Goal: Task Accomplishment & Management: Complete application form

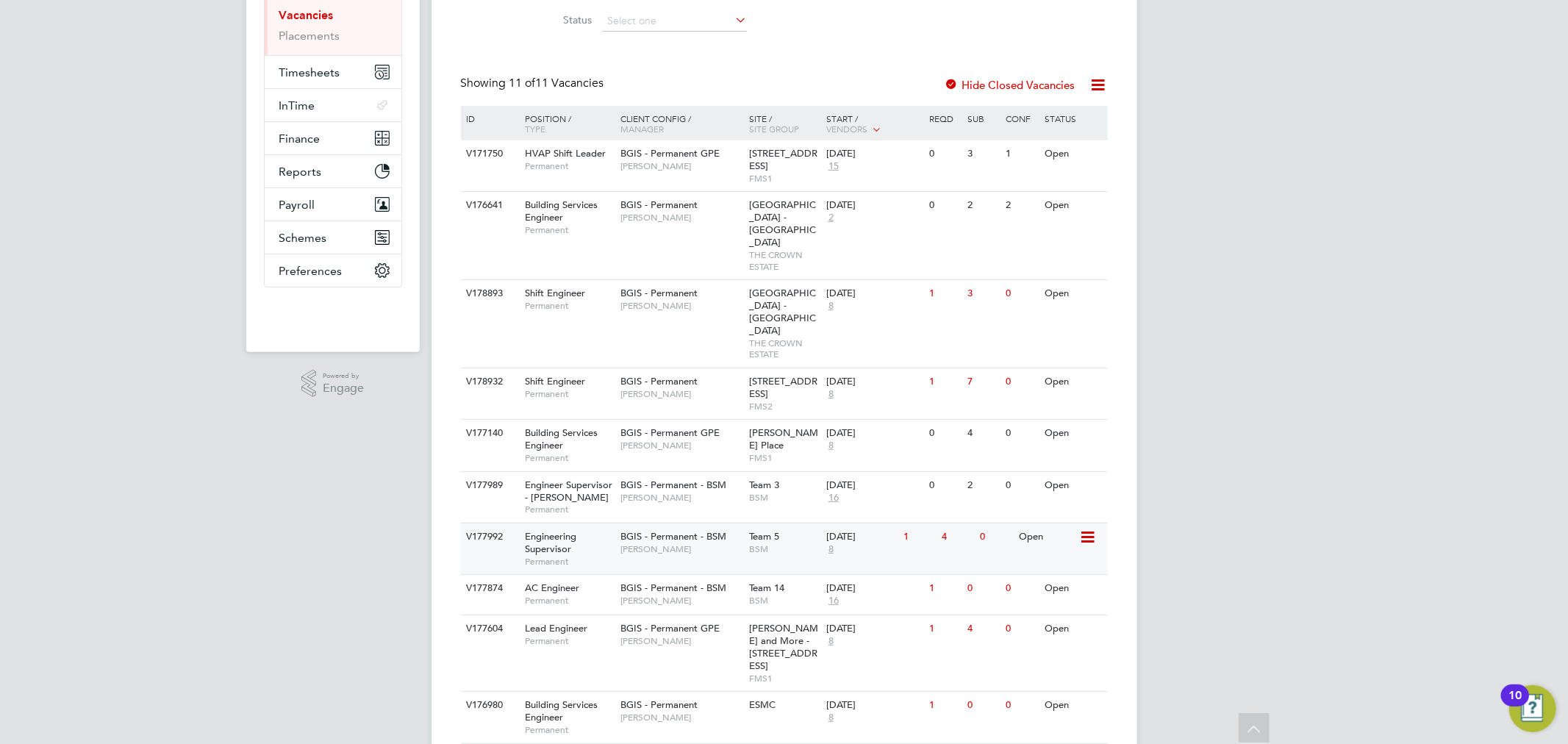
scroll to position [276, 0]
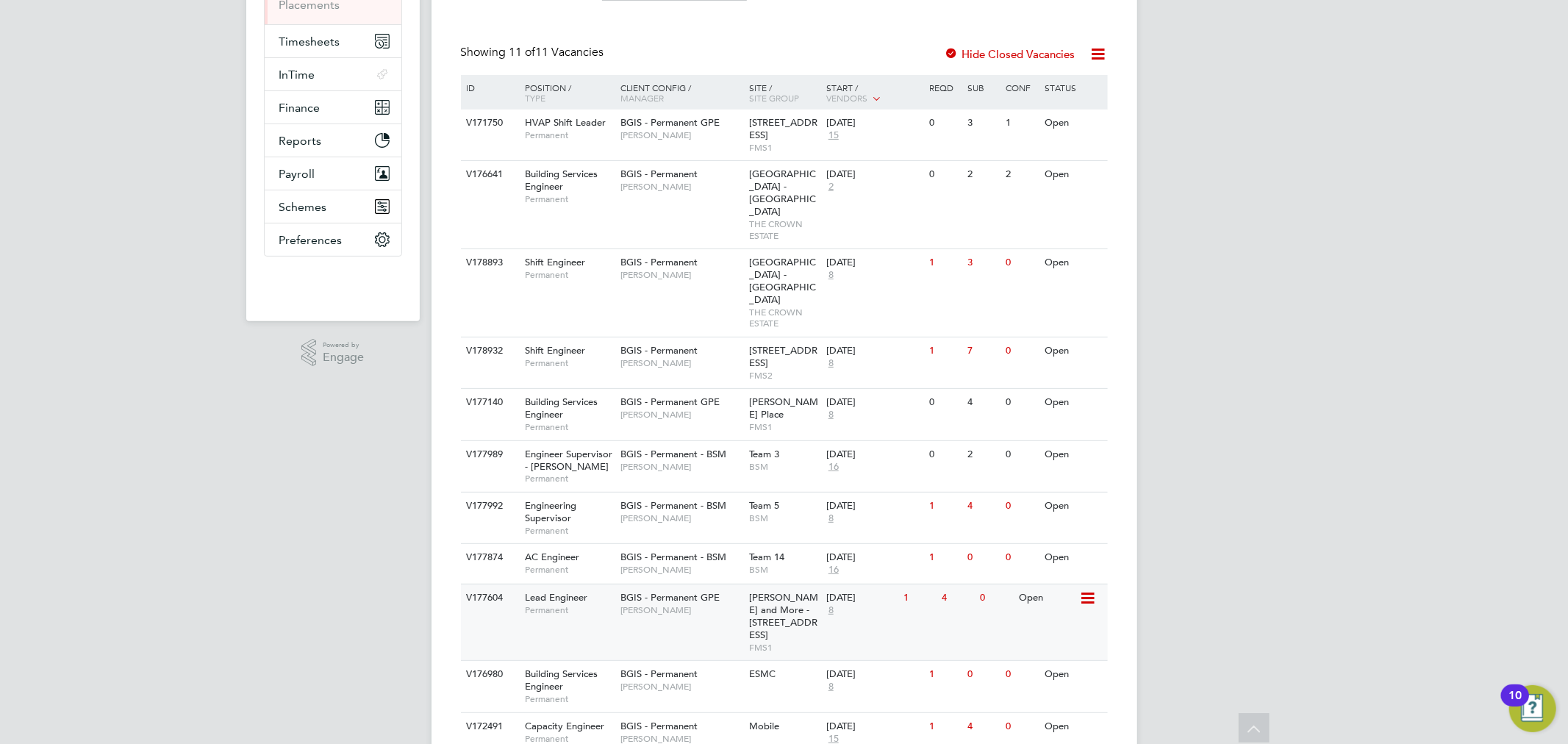
click at [843, 585] on div "31 Jul 2025 8" at bounding box center [860, 605] width 77 height 40
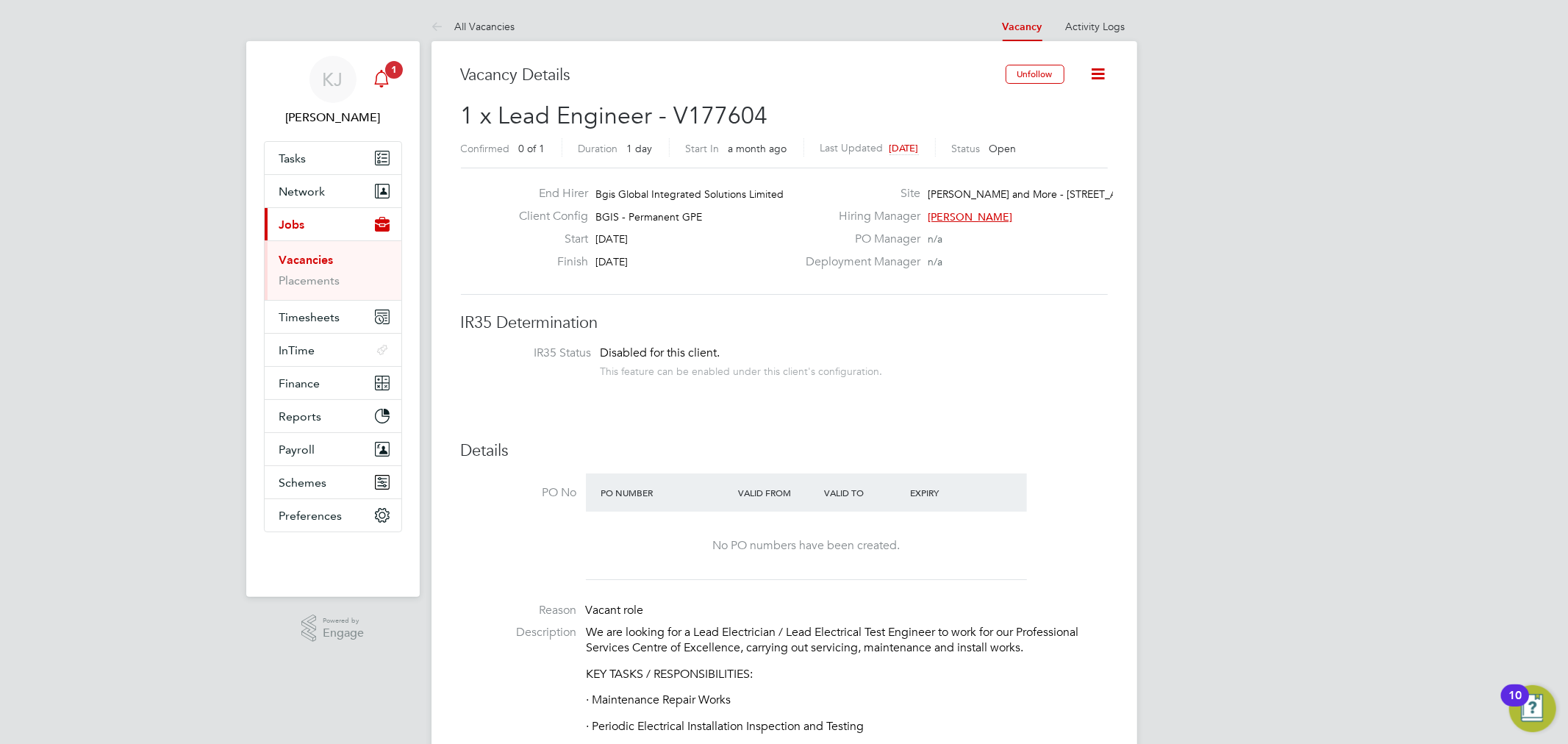
click at [388, 78] on icon "Main navigation" at bounding box center [382, 79] width 18 height 18
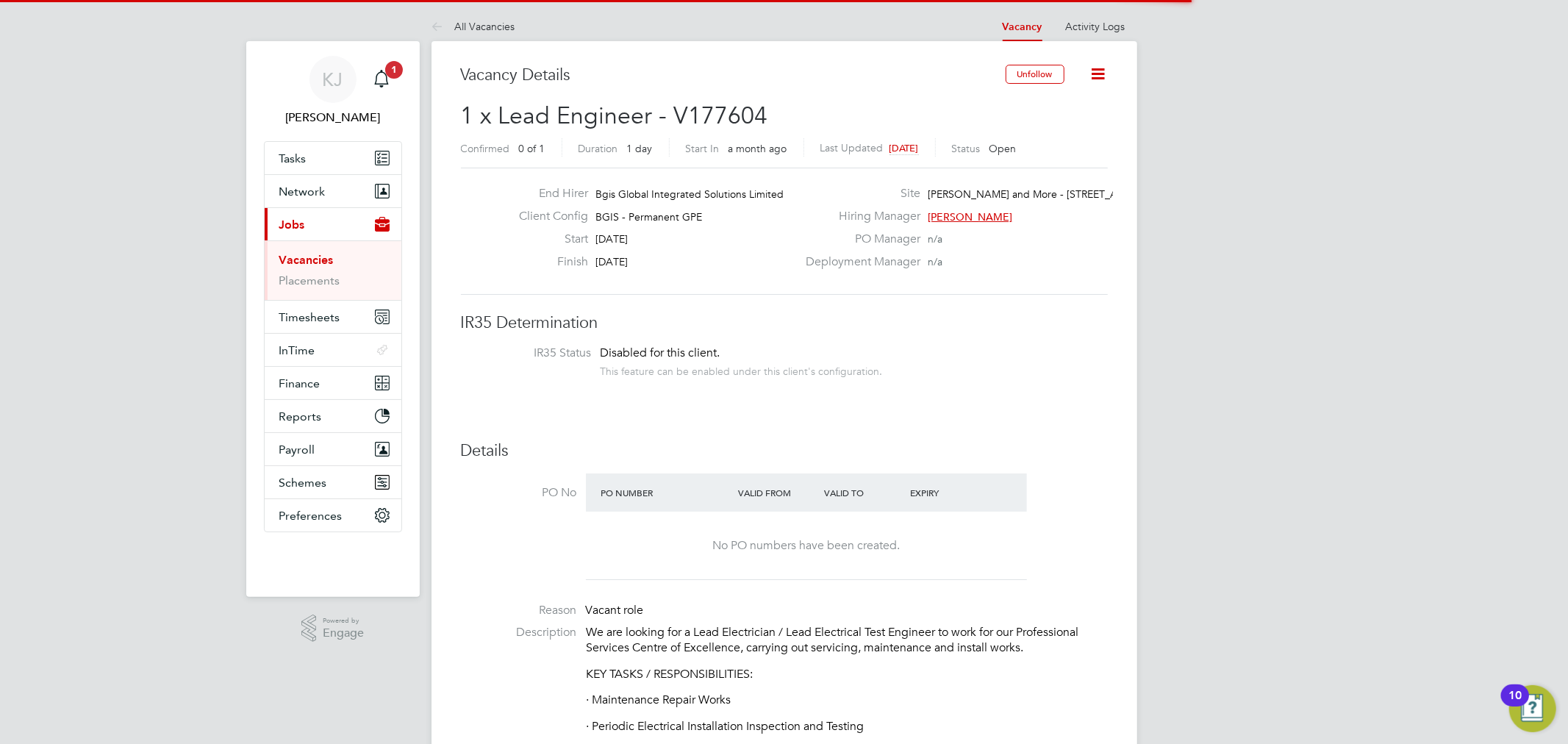
scroll to position [7, 7]
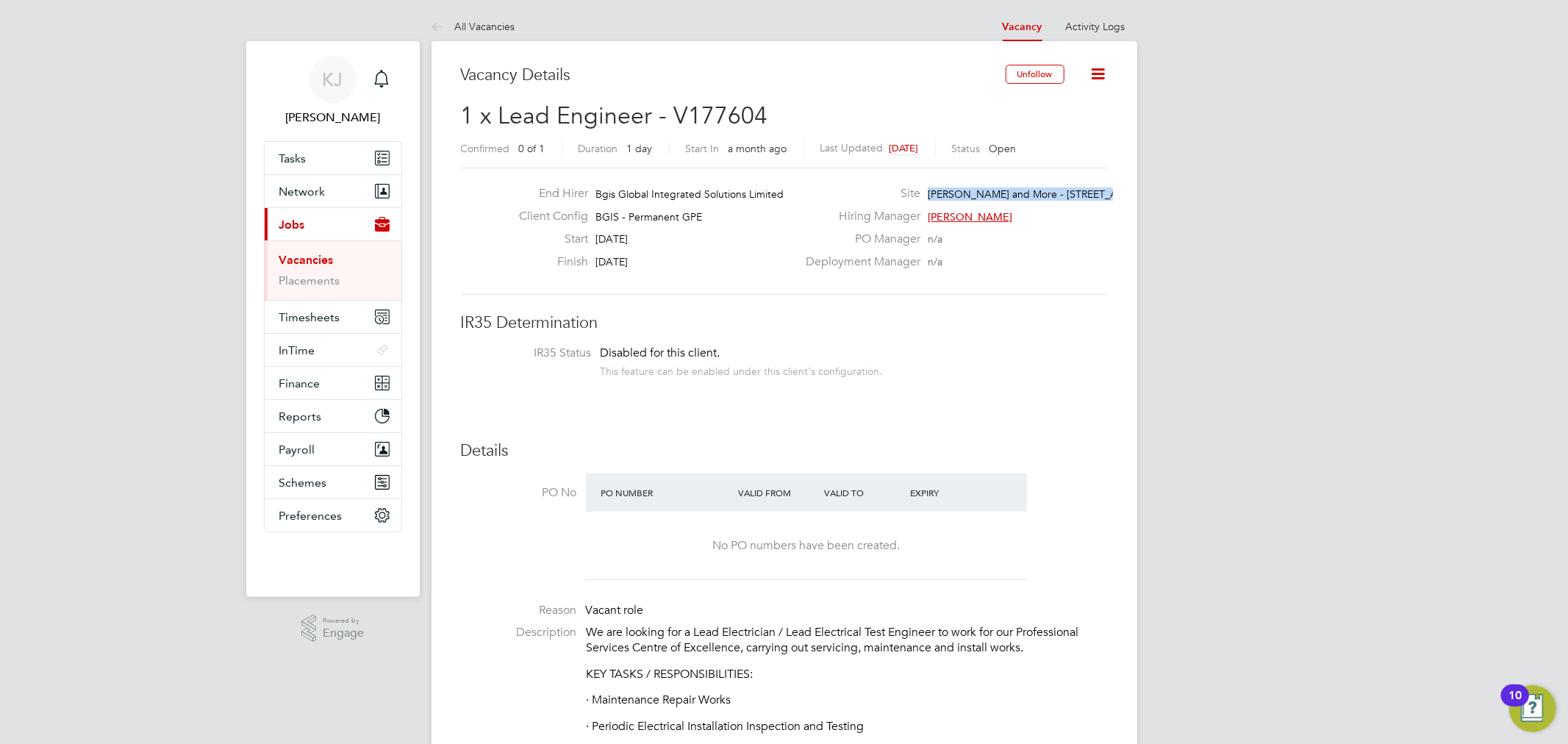
drag, startPoint x: 927, startPoint y: 193, endPoint x: 1085, endPoint y: 201, distance: 158.2
click at [1085, 201] on div "Site Wells and More - 45 Mortimer Street…" at bounding box center [954, 197] width 316 height 23
copy span "[PERSON_NAME] and More - [STREET_ADDRESS]…"
click at [486, 28] on link "All Vacancies" at bounding box center [474, 26] width 84 height 13
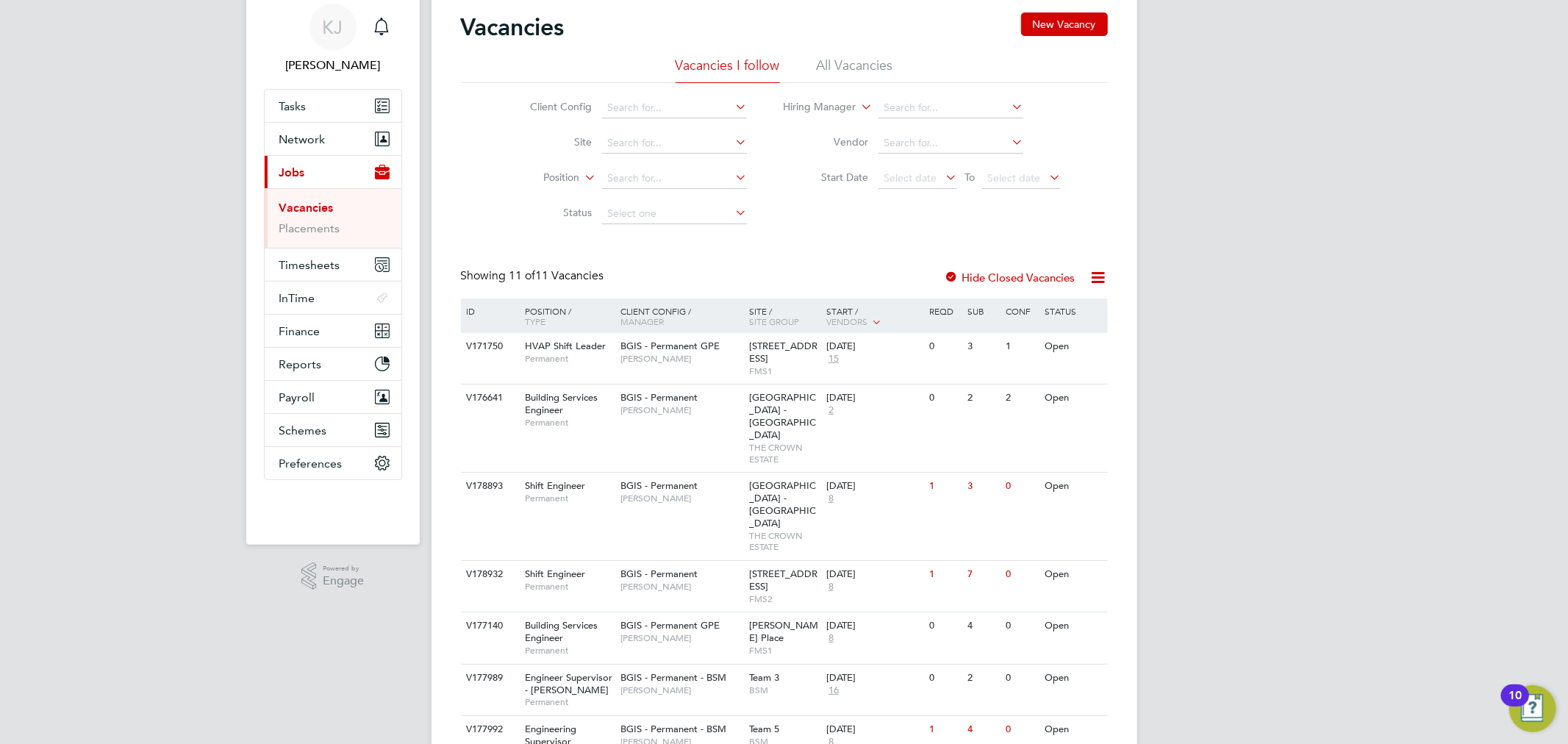
scroll to position [82, 0]
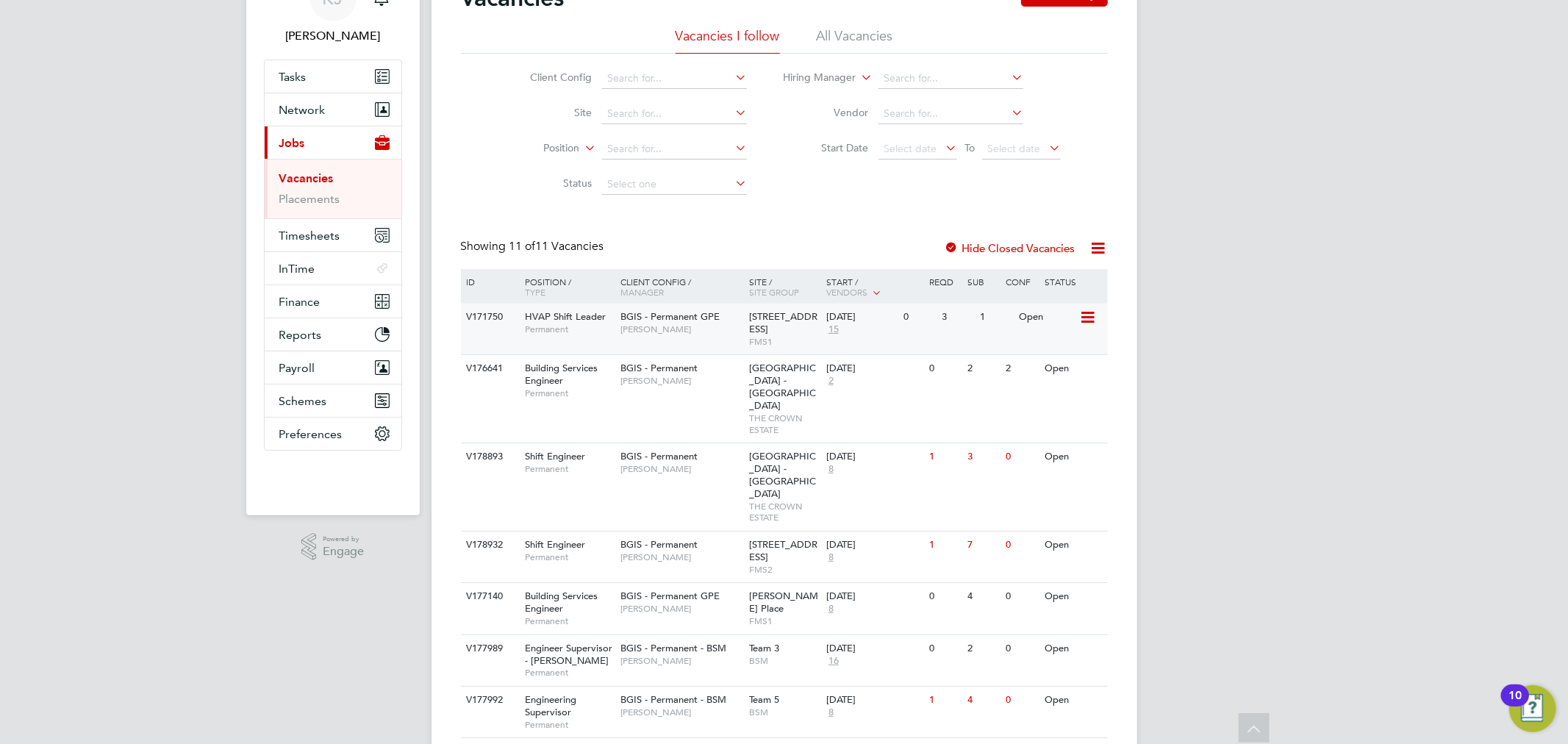
click at [685, 336] on div "BGIS - Permanent GPE Nick Guest" at bounding box center [681, 323] width 129 height 38
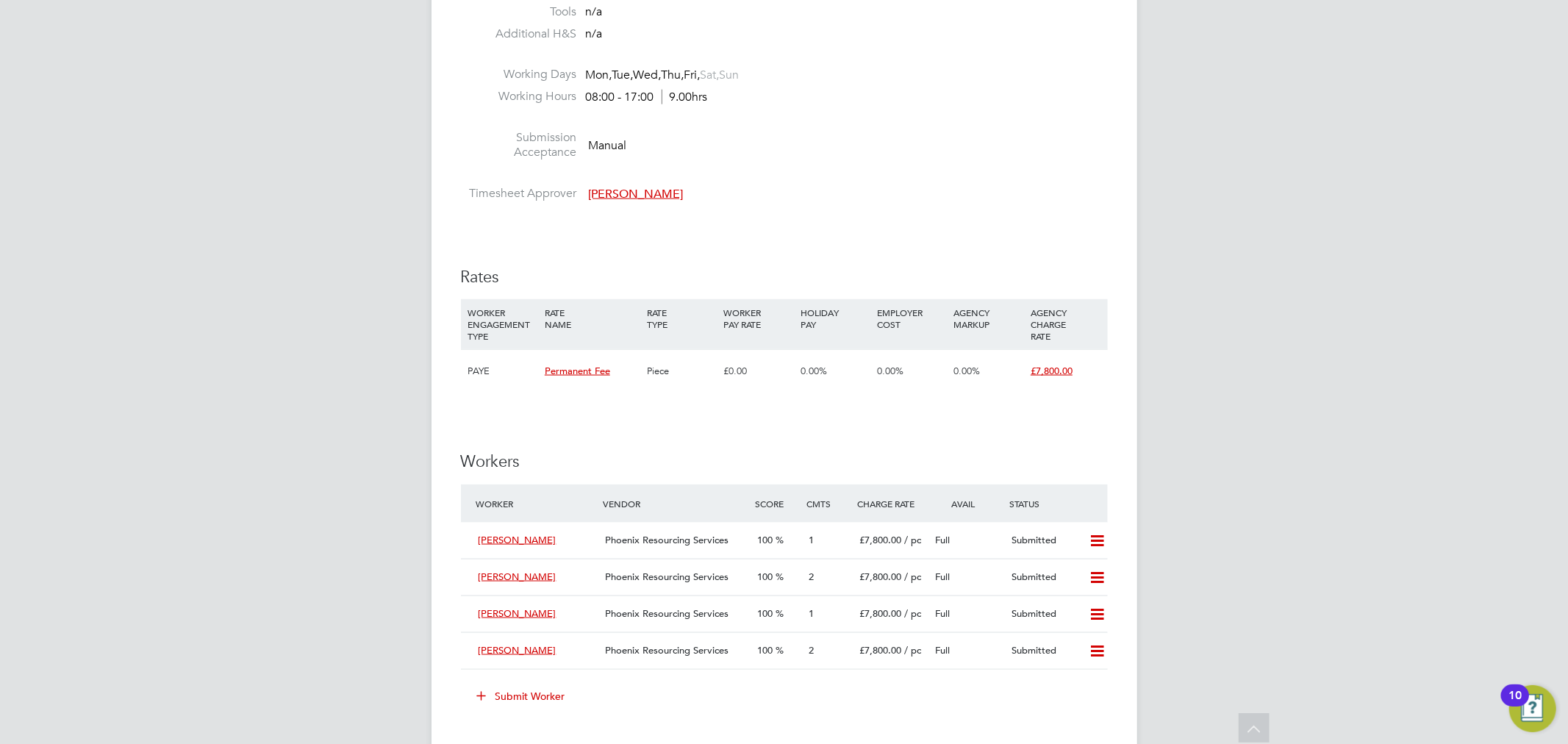
scroll to position [1637, 0]
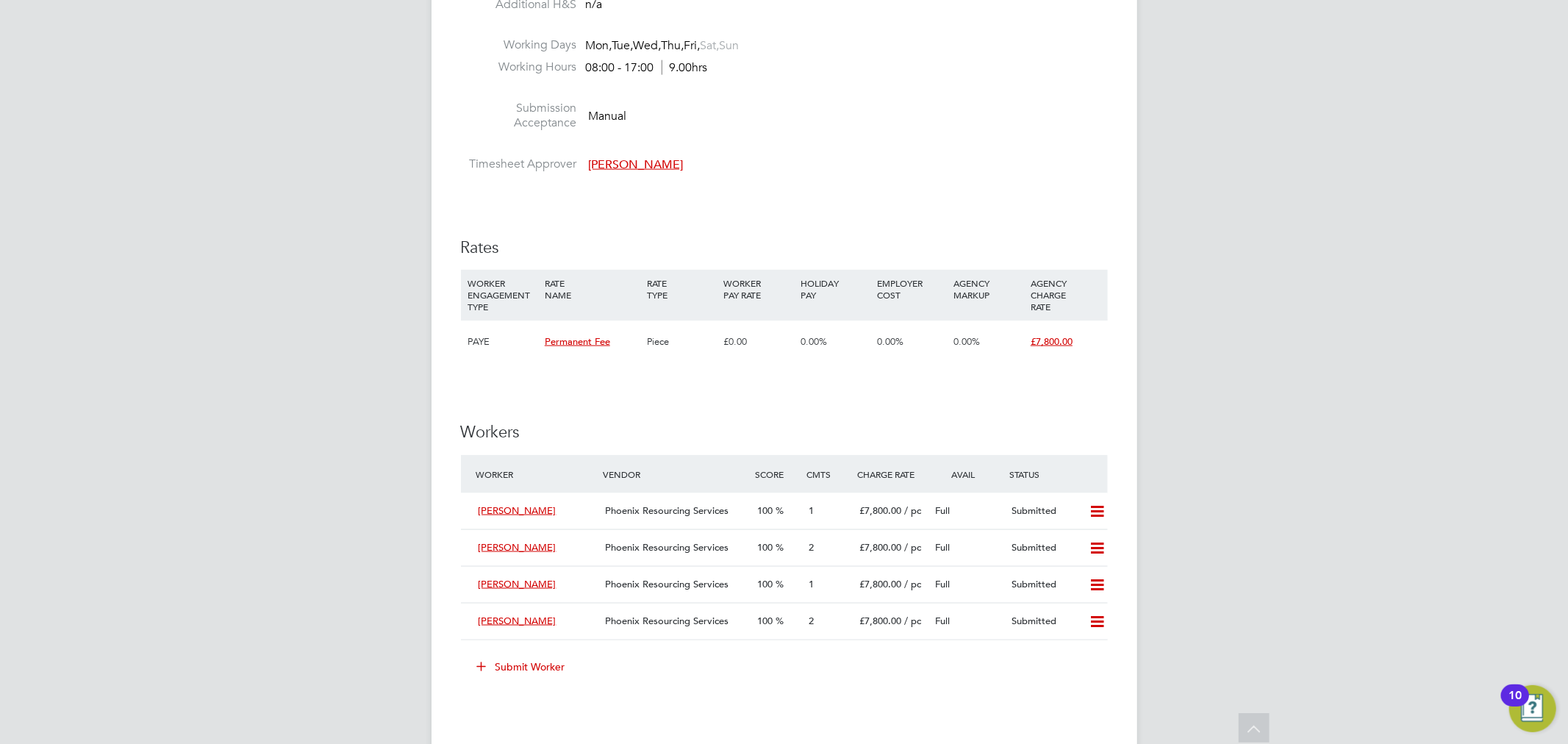
click at [530, 666] on button "Submit Worker" at bounding box center [522, 667] width 110 height 24
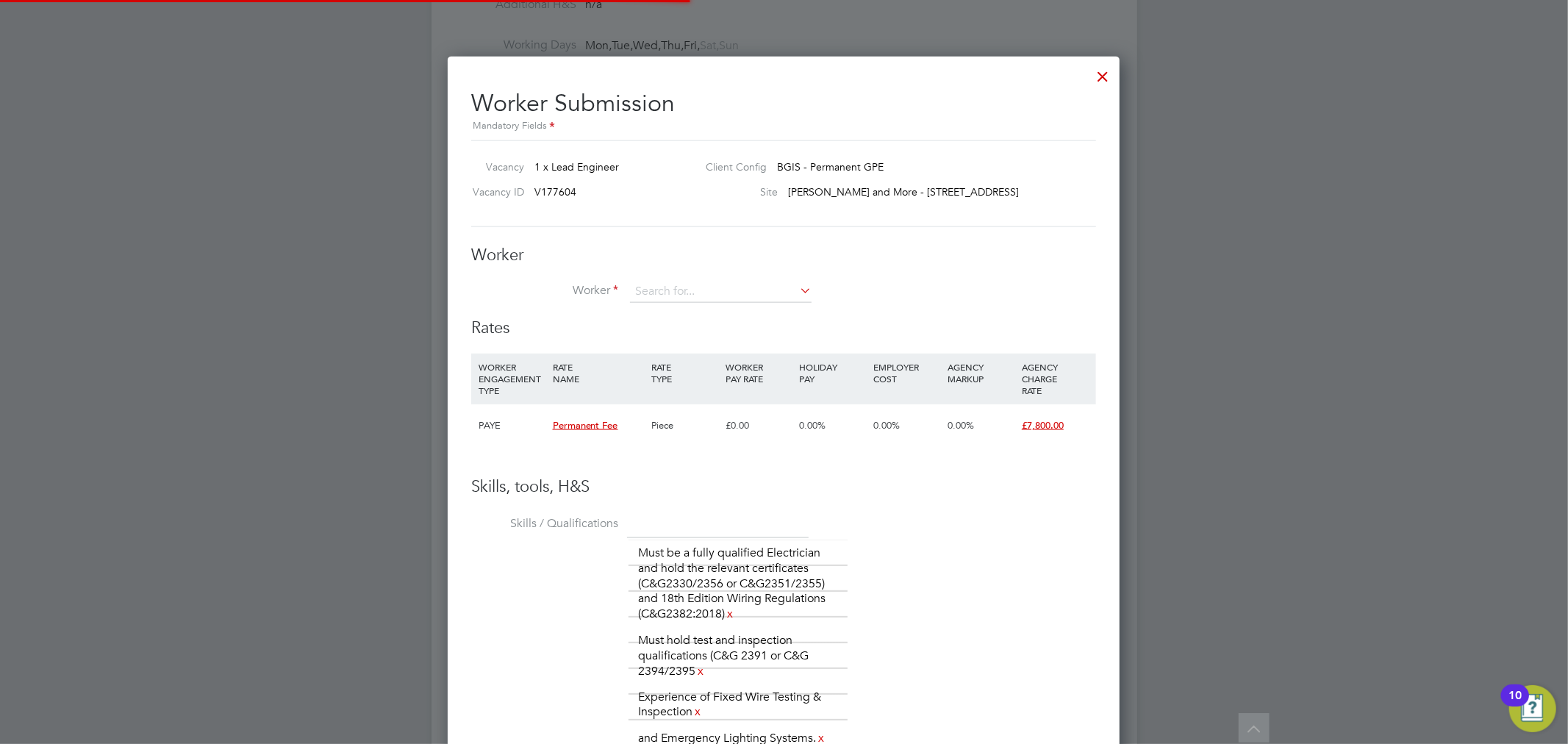
scroll to position [1158, 673]
click at [731, 287] on input at bounding box center [721, 292] width 182 height 22
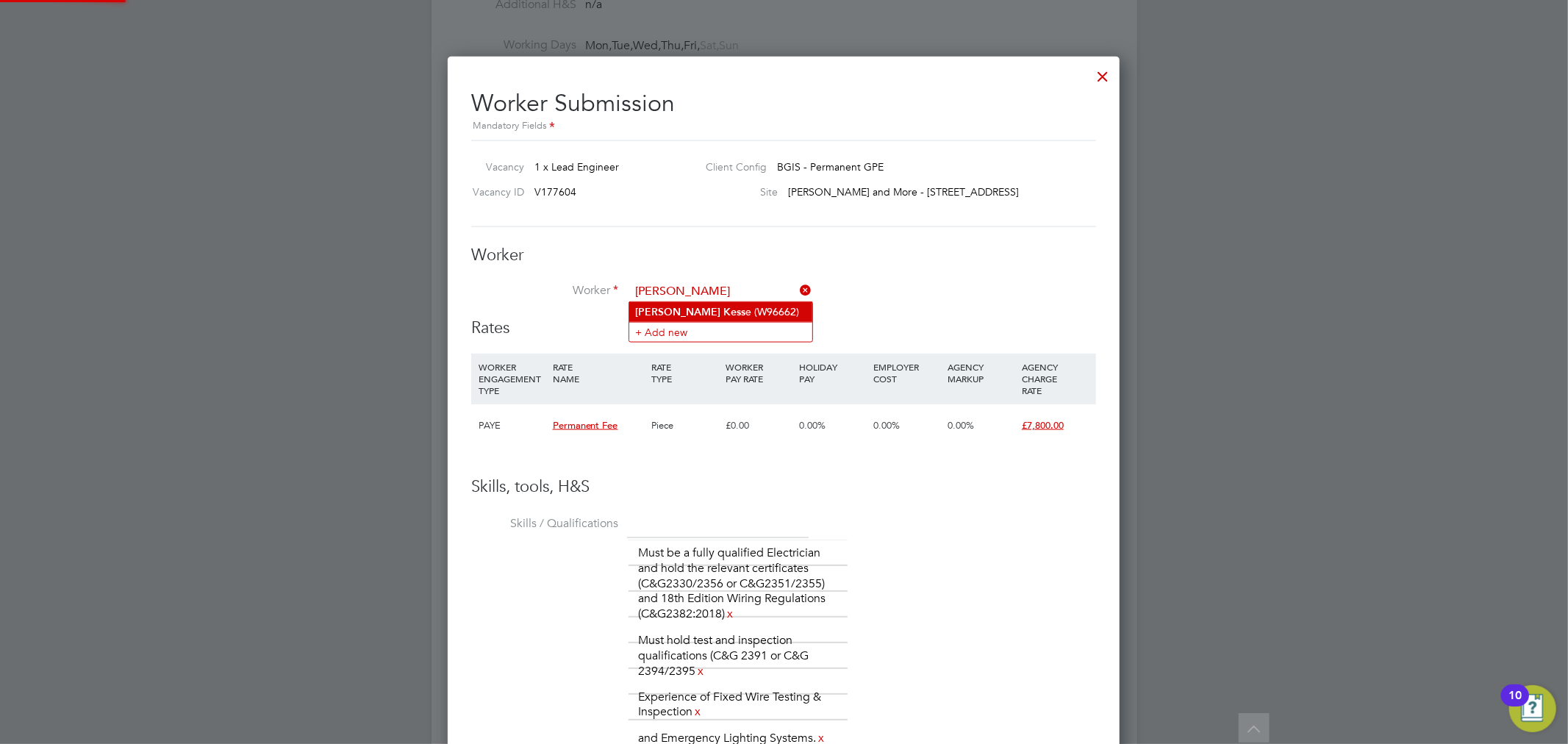
click at [732, 304] on li "Stephen Kess e (W96662)" at bounding box center [721, 312] width 183 height 20
type input "Stephen Kesse (W96662)"
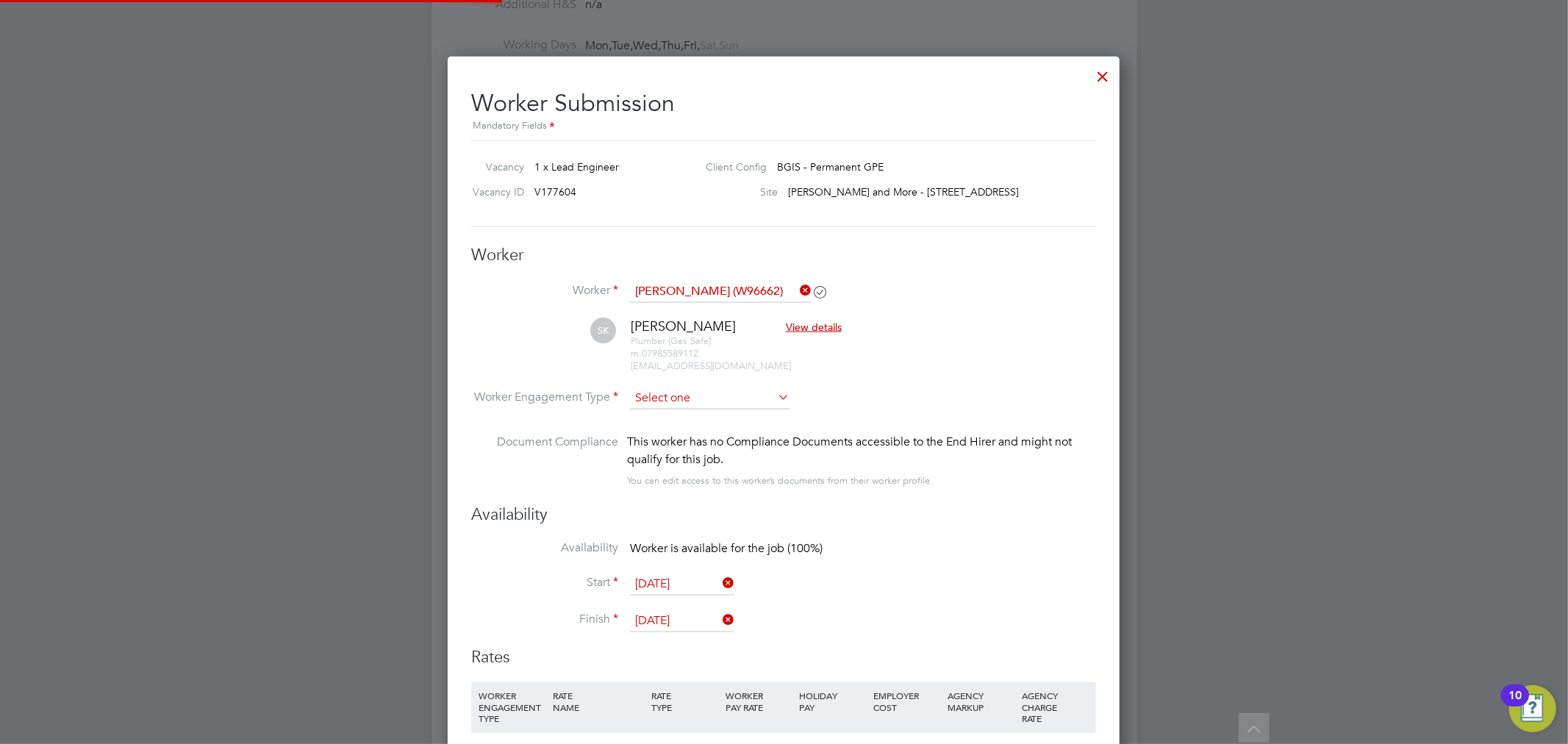
scroll to position [1487, 673]
click at [747, 388] on input at bounding box center [710, 399] width 160 height 22
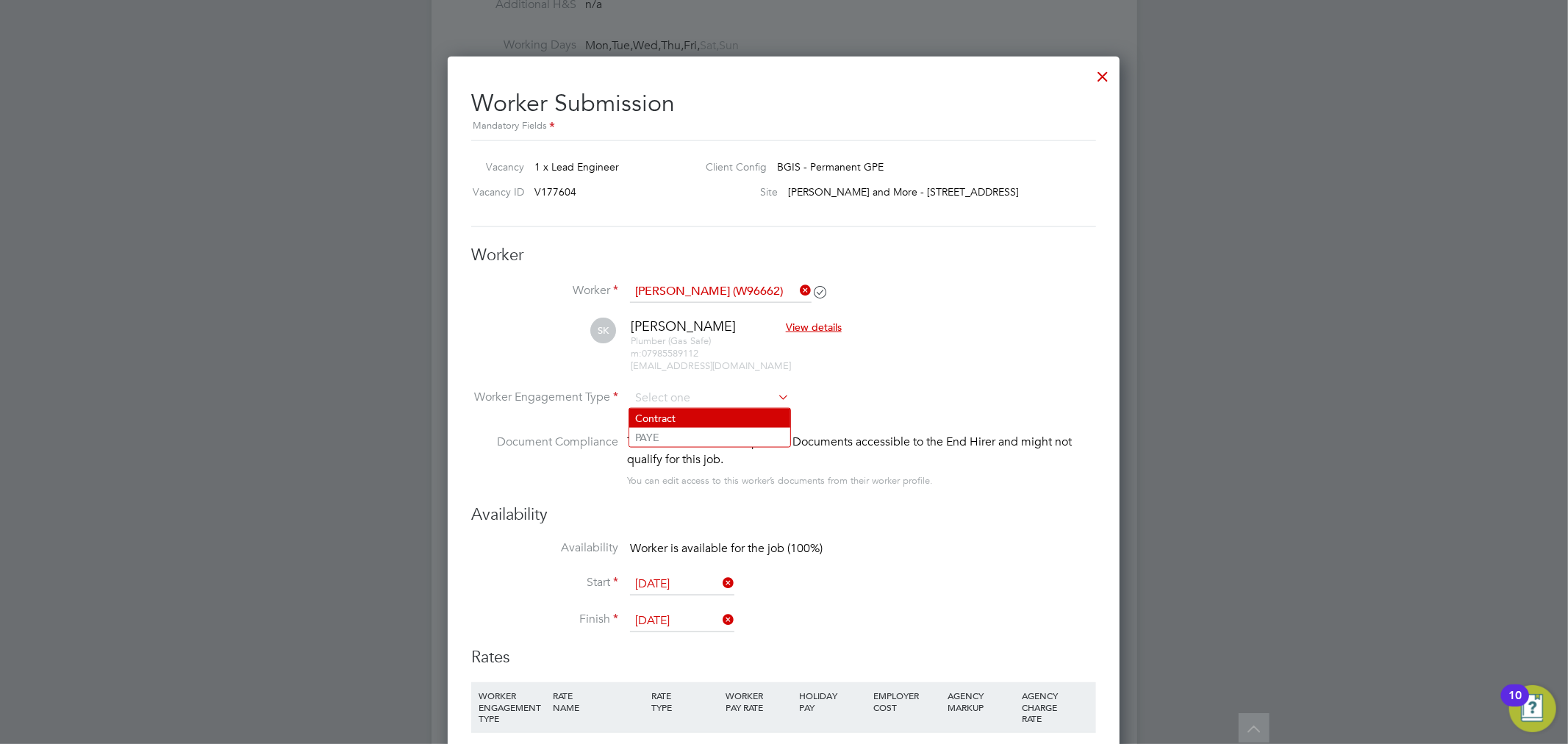
click at [722, 416] on li "Contract" at bounding box center [710, 418] width 161 height 19
type input "Contract"
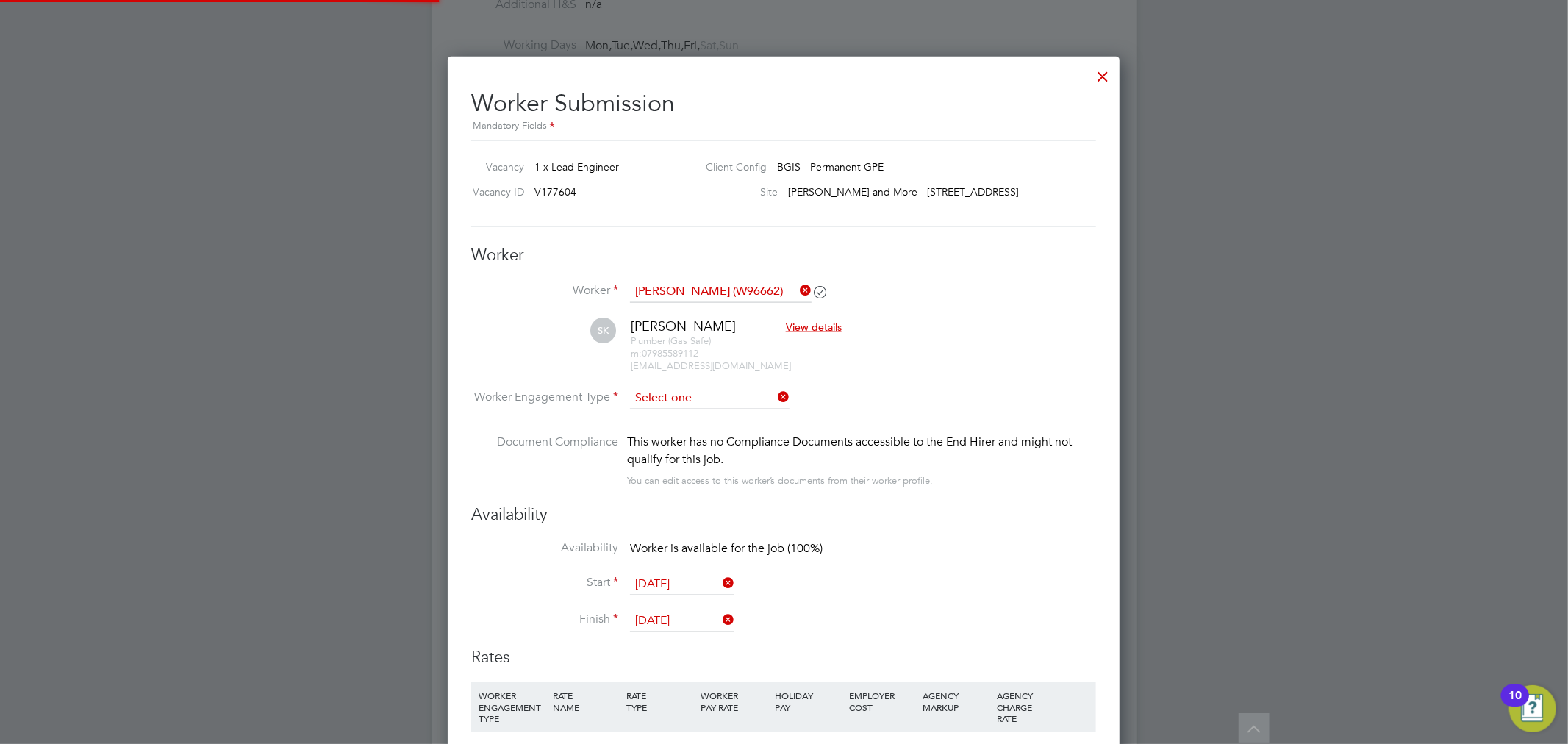
scroll to position [7, 8]
click at [729, 392] on input at bounding box center [710, 399] width 160 height 22
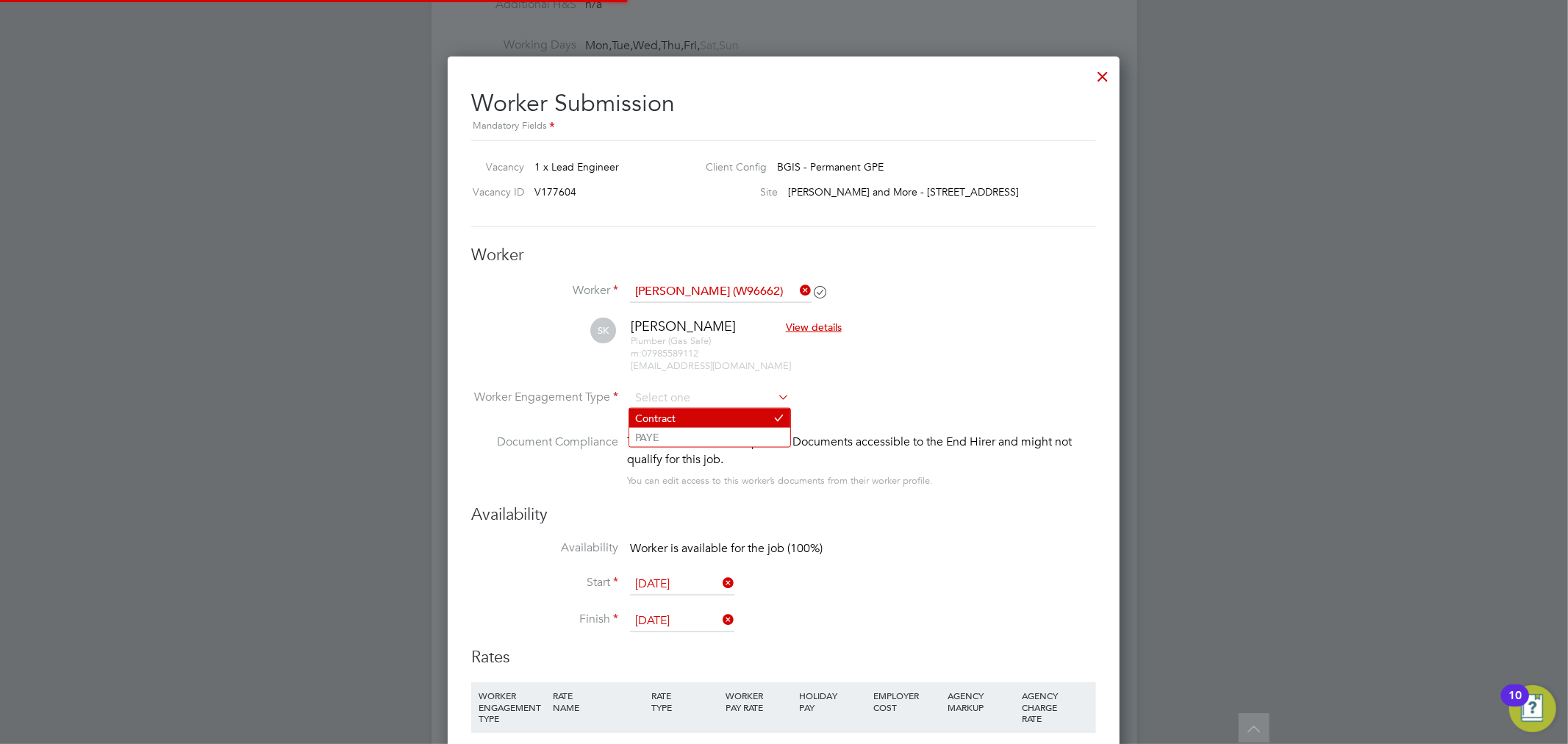
scroll to position [43, 99]
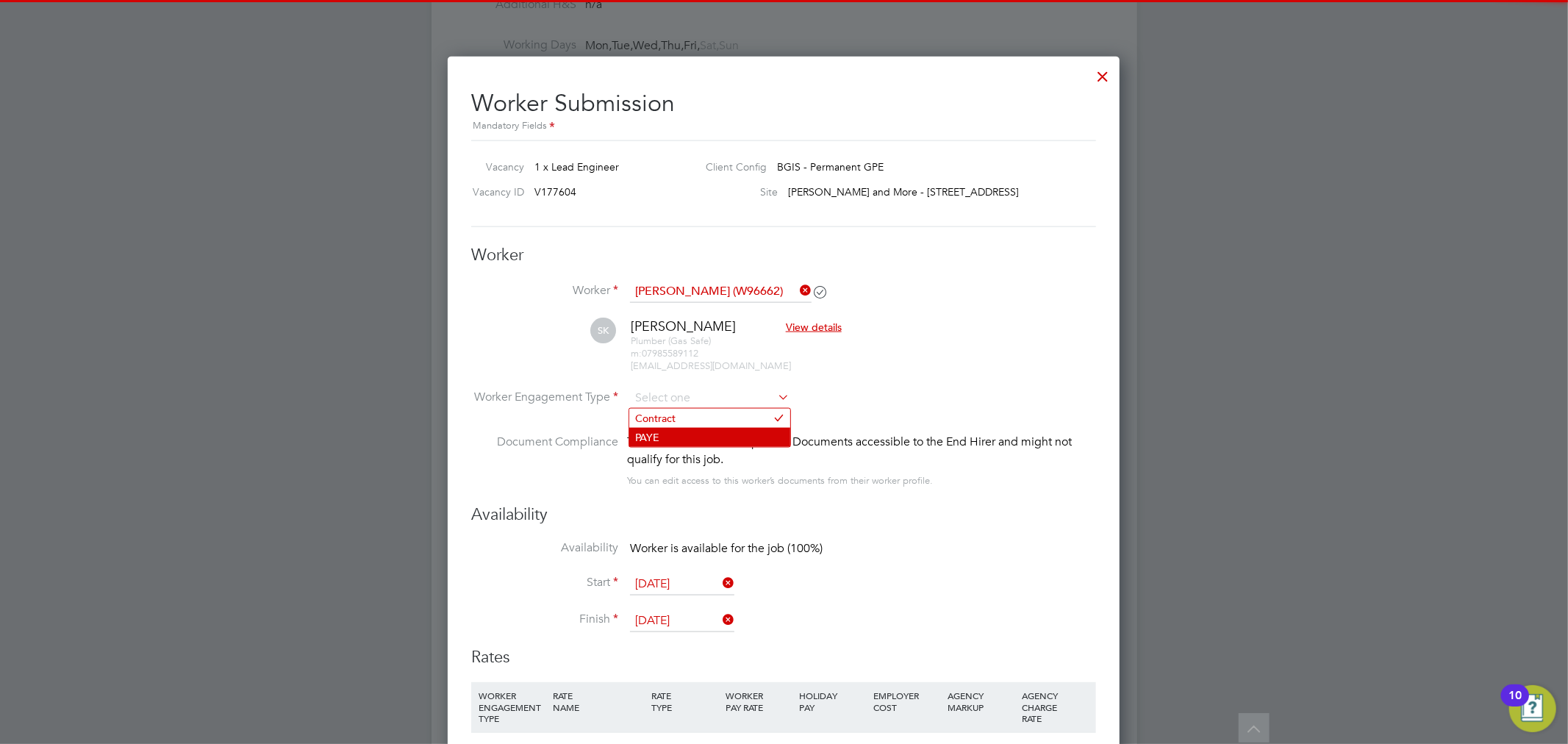
click at [674, 442] on li "PAYE" at bounding box center [710, 437] width 161 height 19
type input "PAYE"
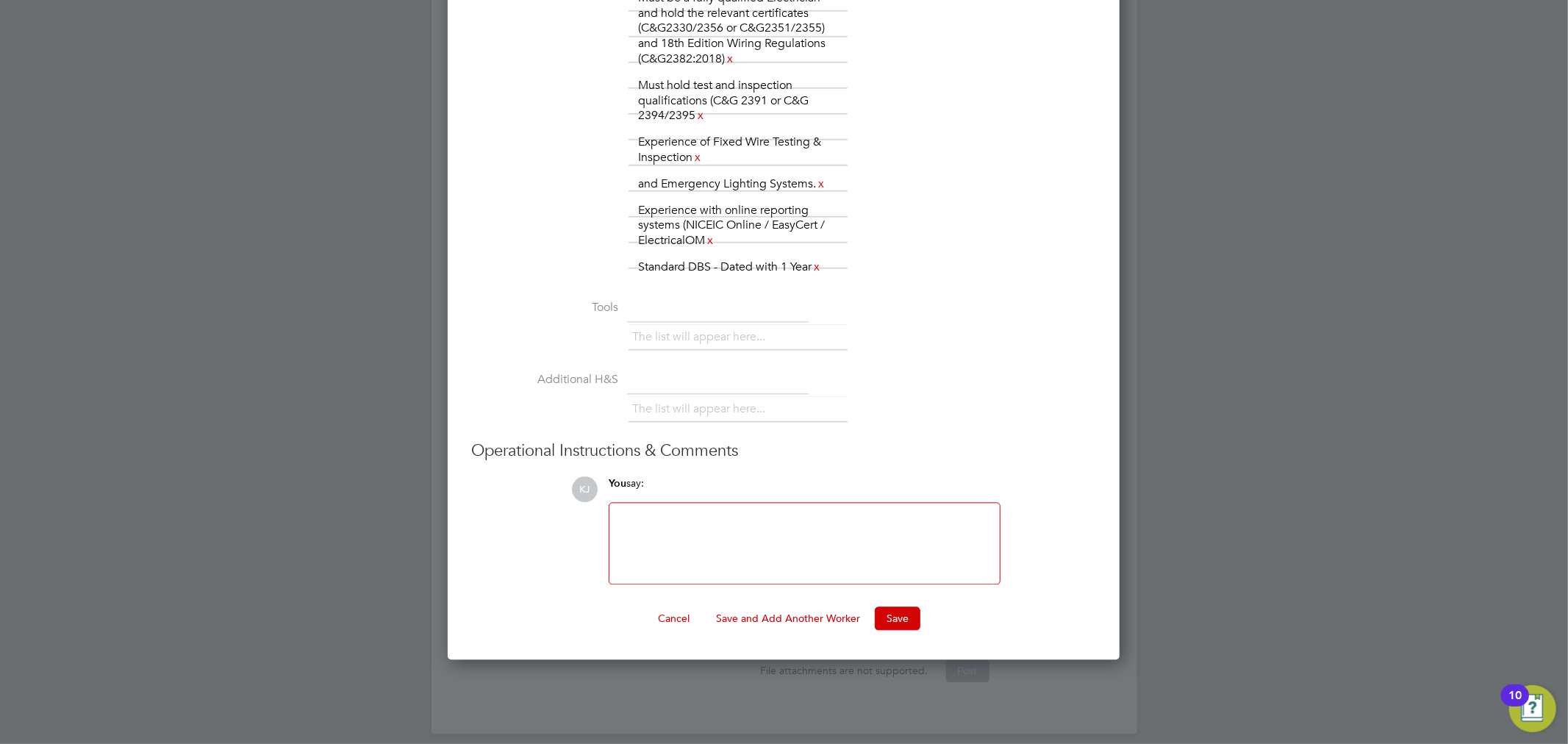
scroll to position [2573, 0]
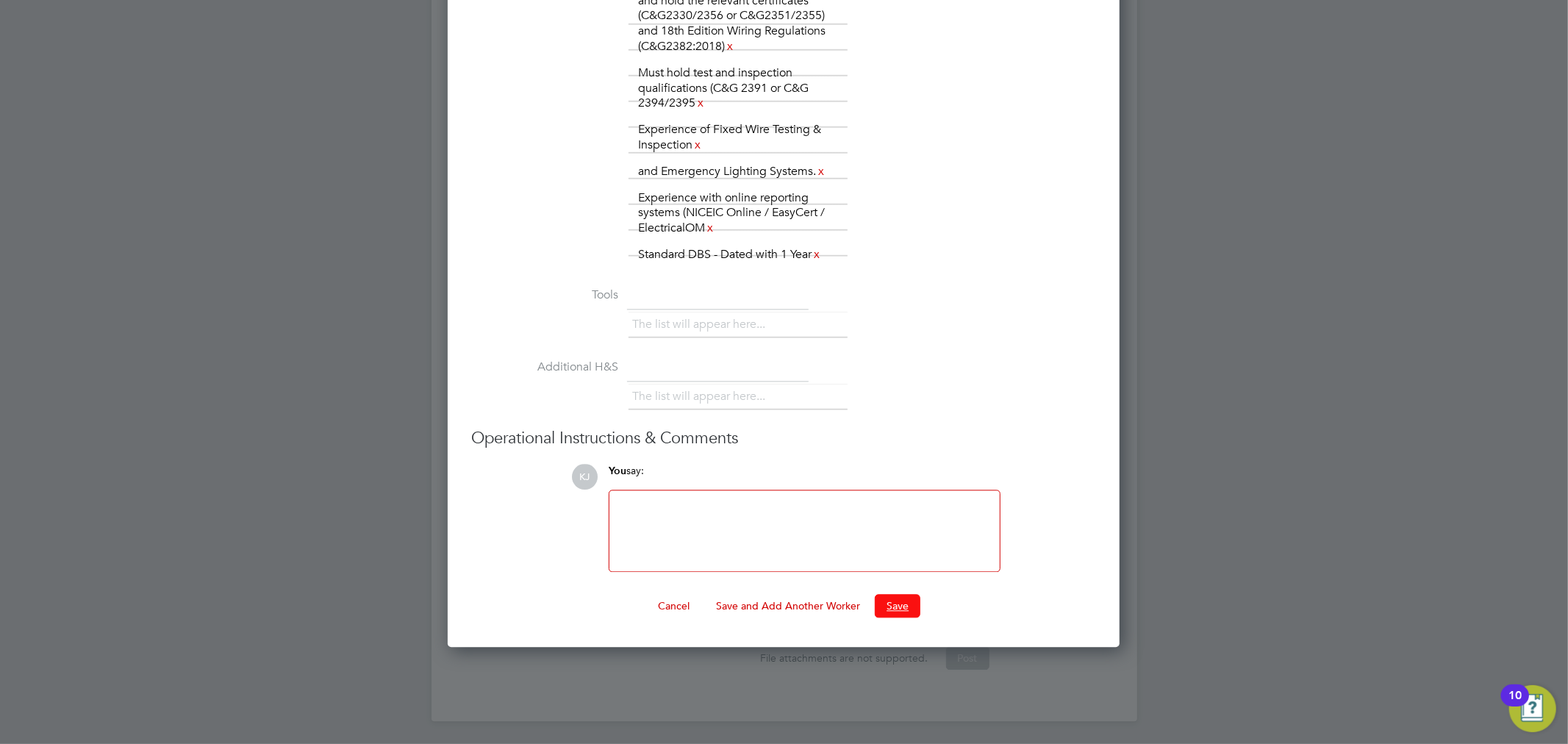
click at [885, 603] on button "Save" at bounding box center [897, 606] width 46 height 24
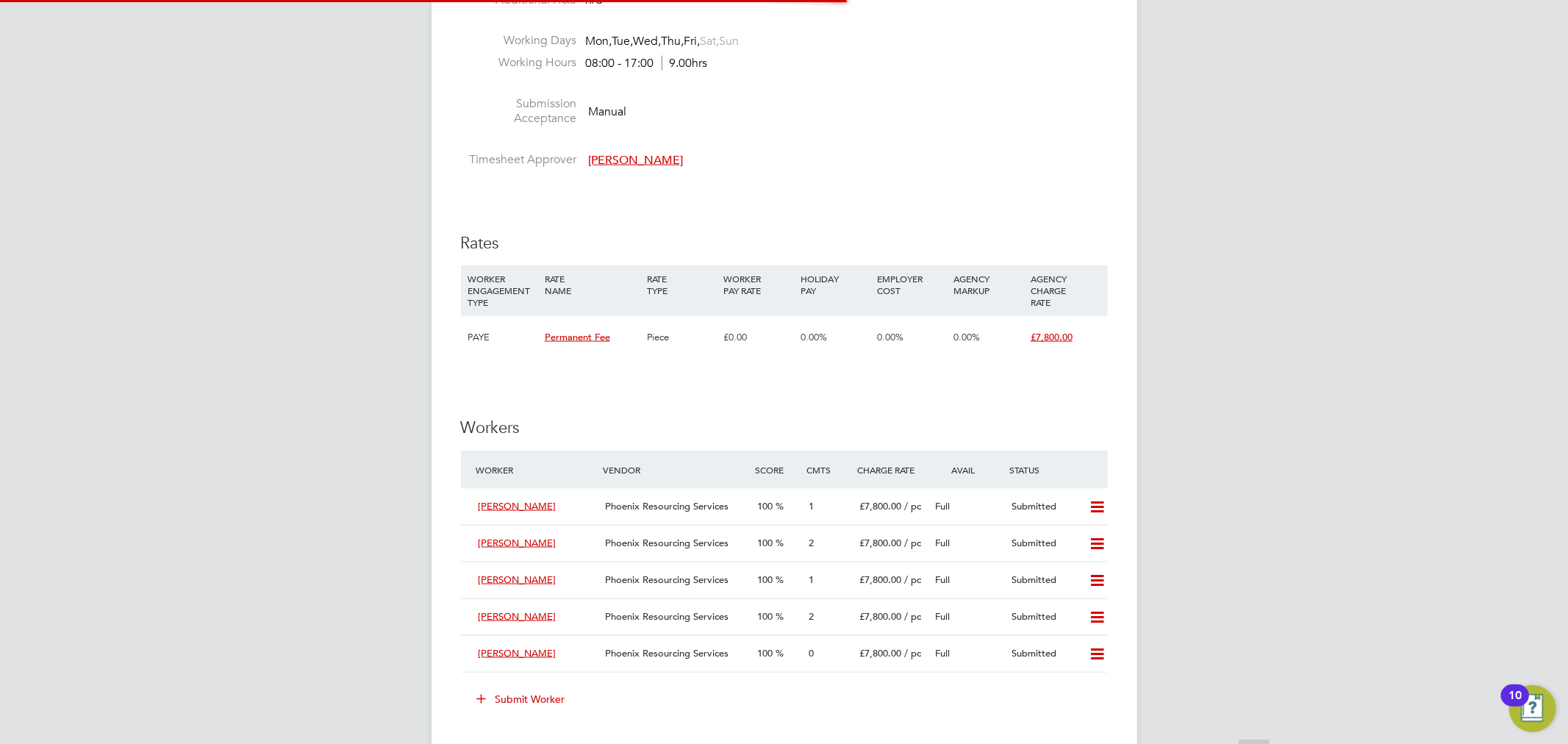
scroll to position [7, 7]
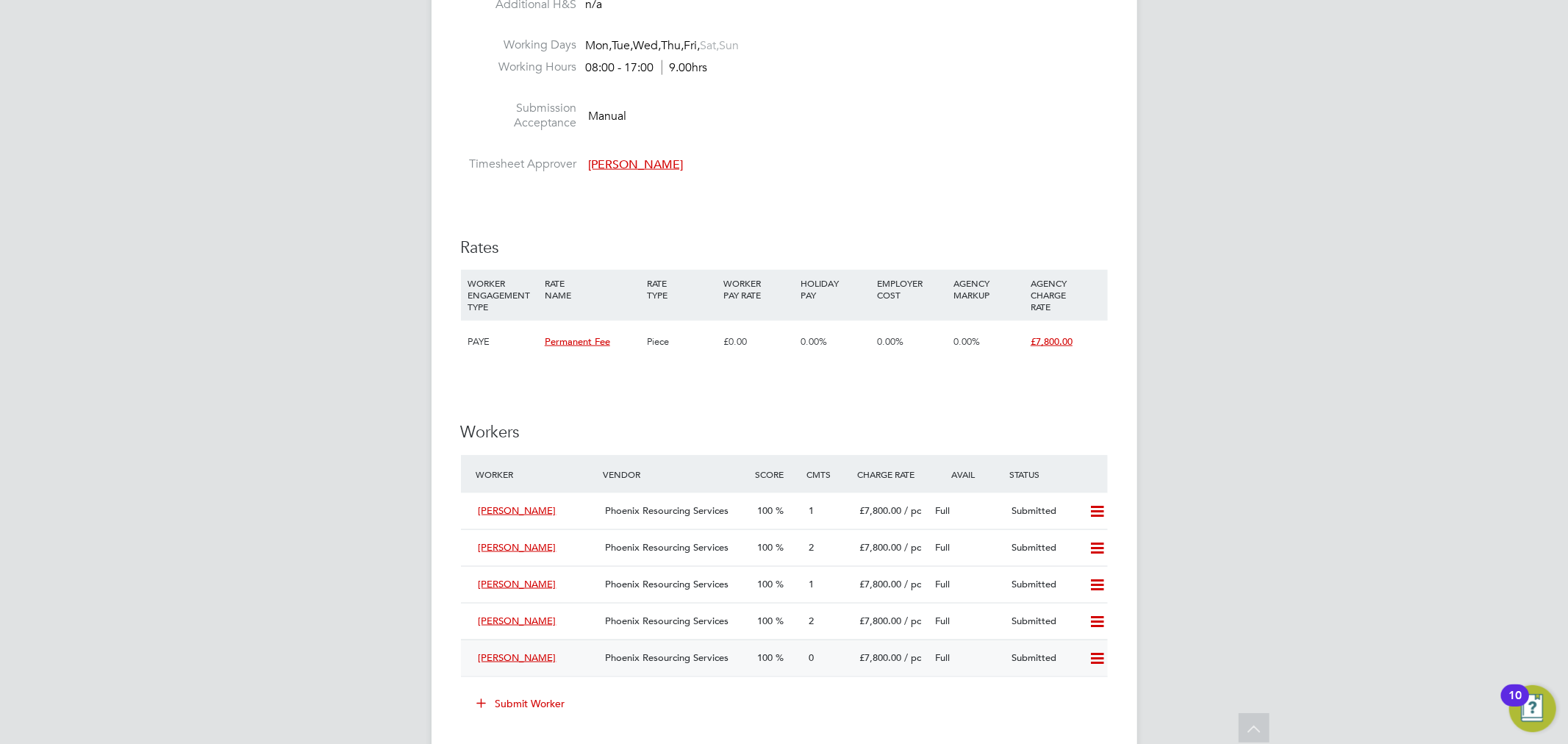
click at [674, 668] on div "Phoenix Resourcing Services" at bounding box center [675, 658] width 152 height 24
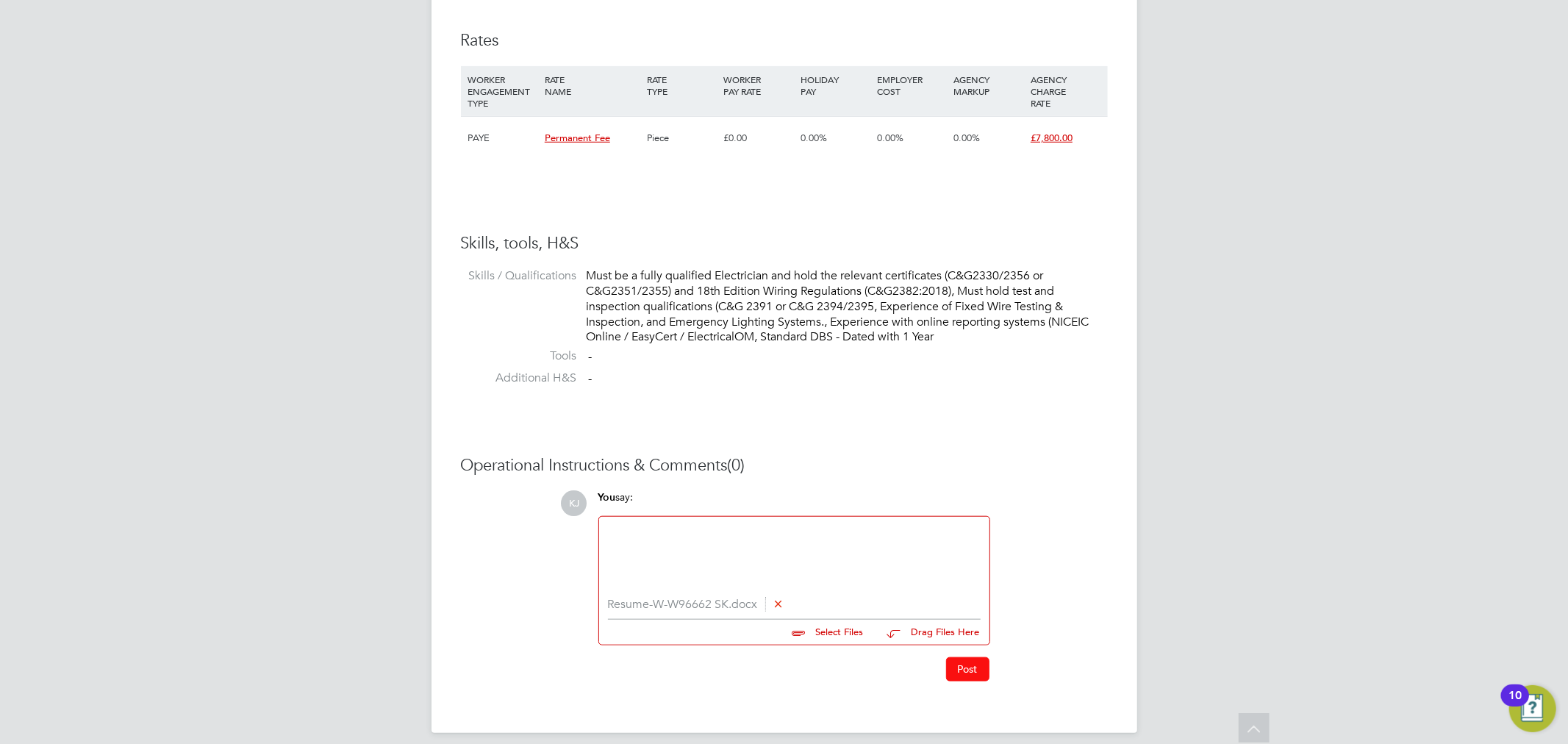
click at [952, 665] on button "Post" at bounding box center [967, 670] width 43 height 24
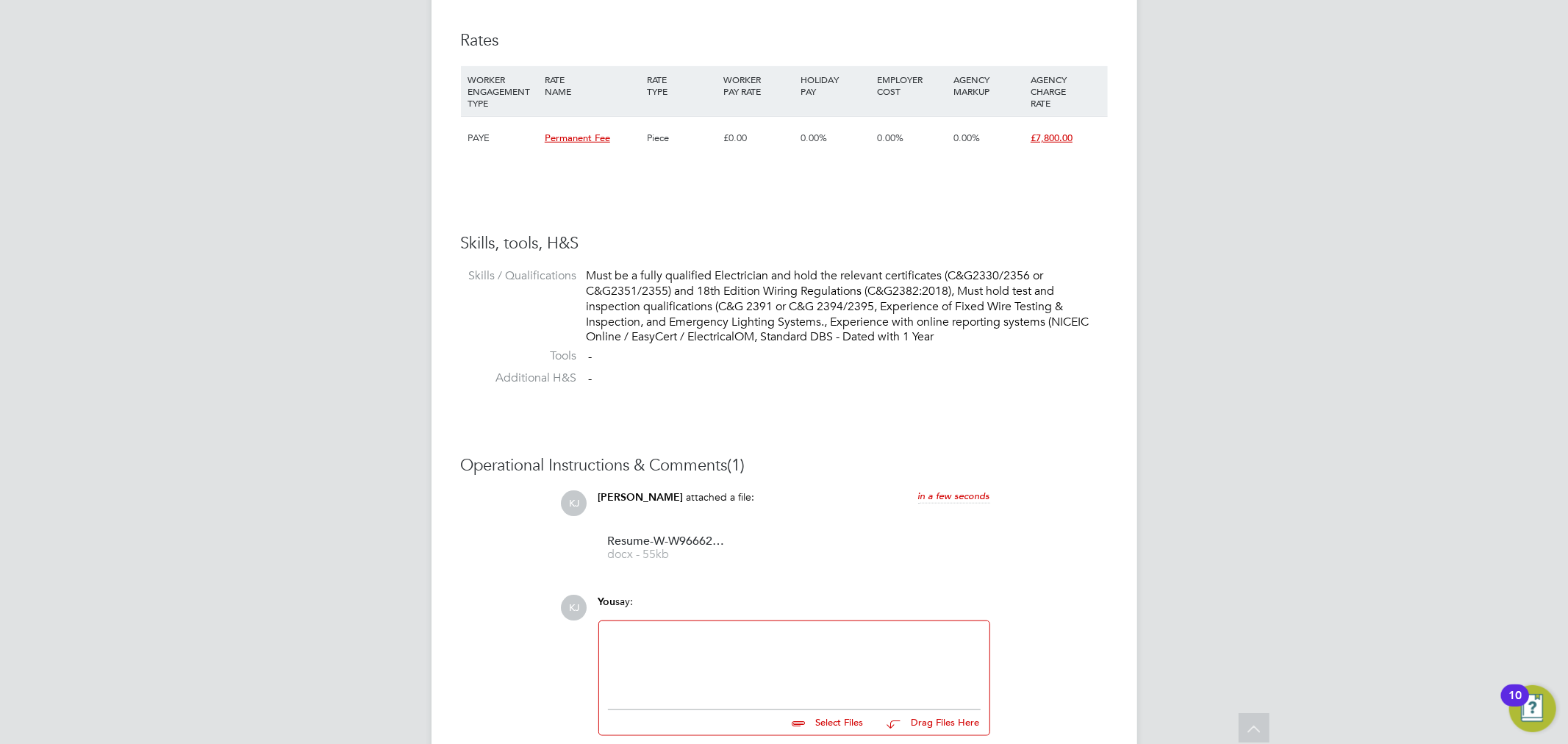
click at [722, 663] on div at bounding box center [793, 661] width 373 height 63
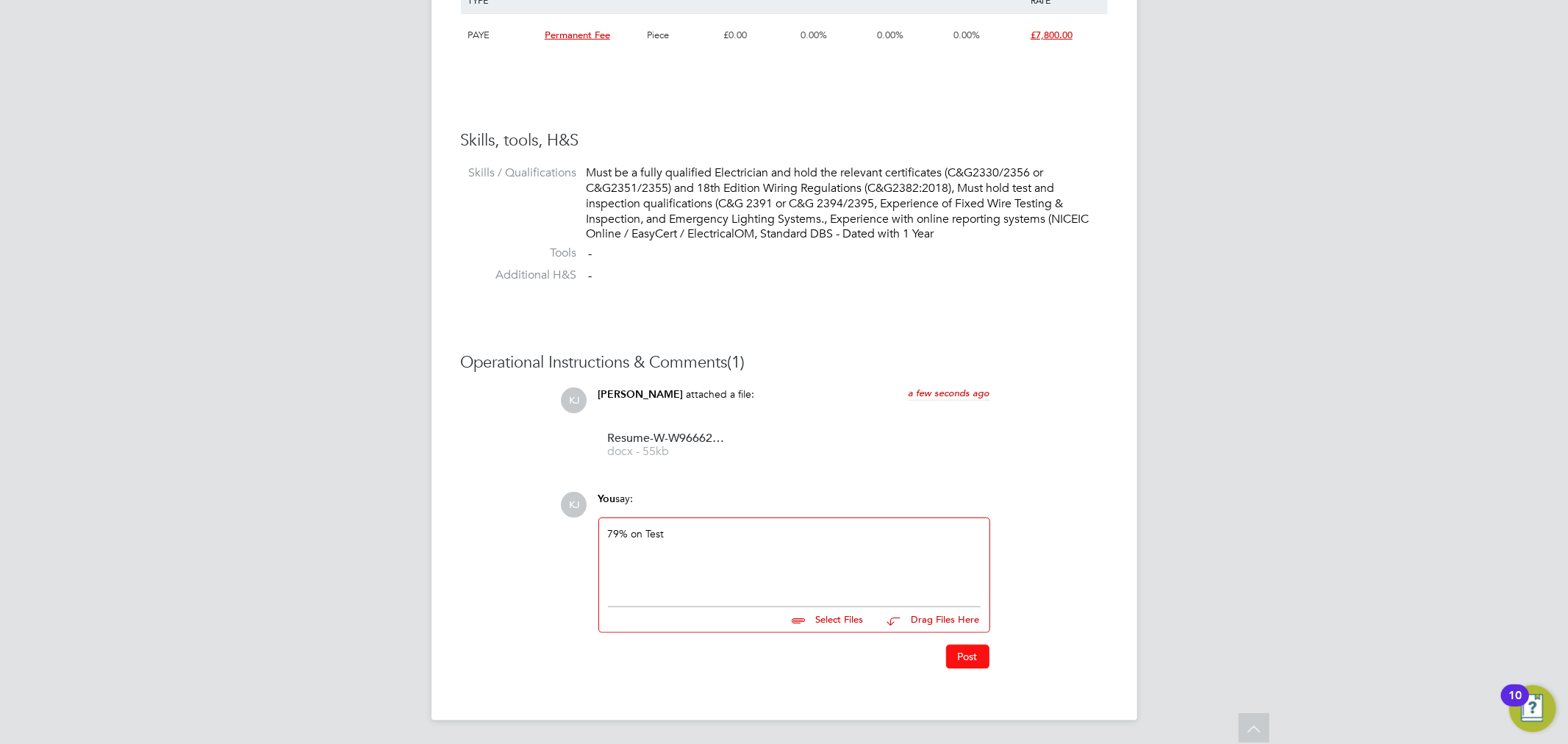
click at [946, 658] on button "Post" at bounding box center [967, 657] width 43 height 24
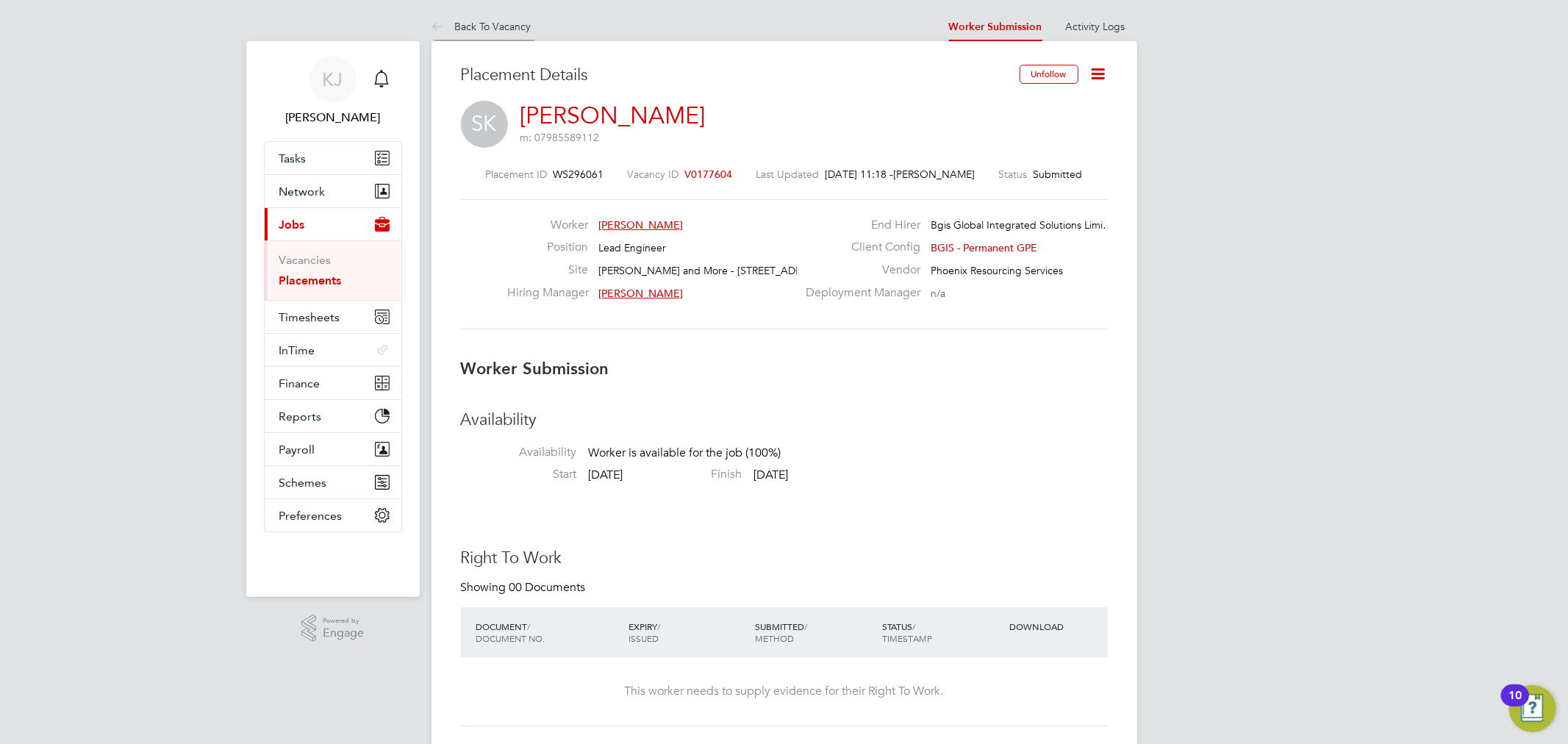
click at [526, 27] on link "Back To Vacancy" at bounding box center [482, 26] width 100 height 13
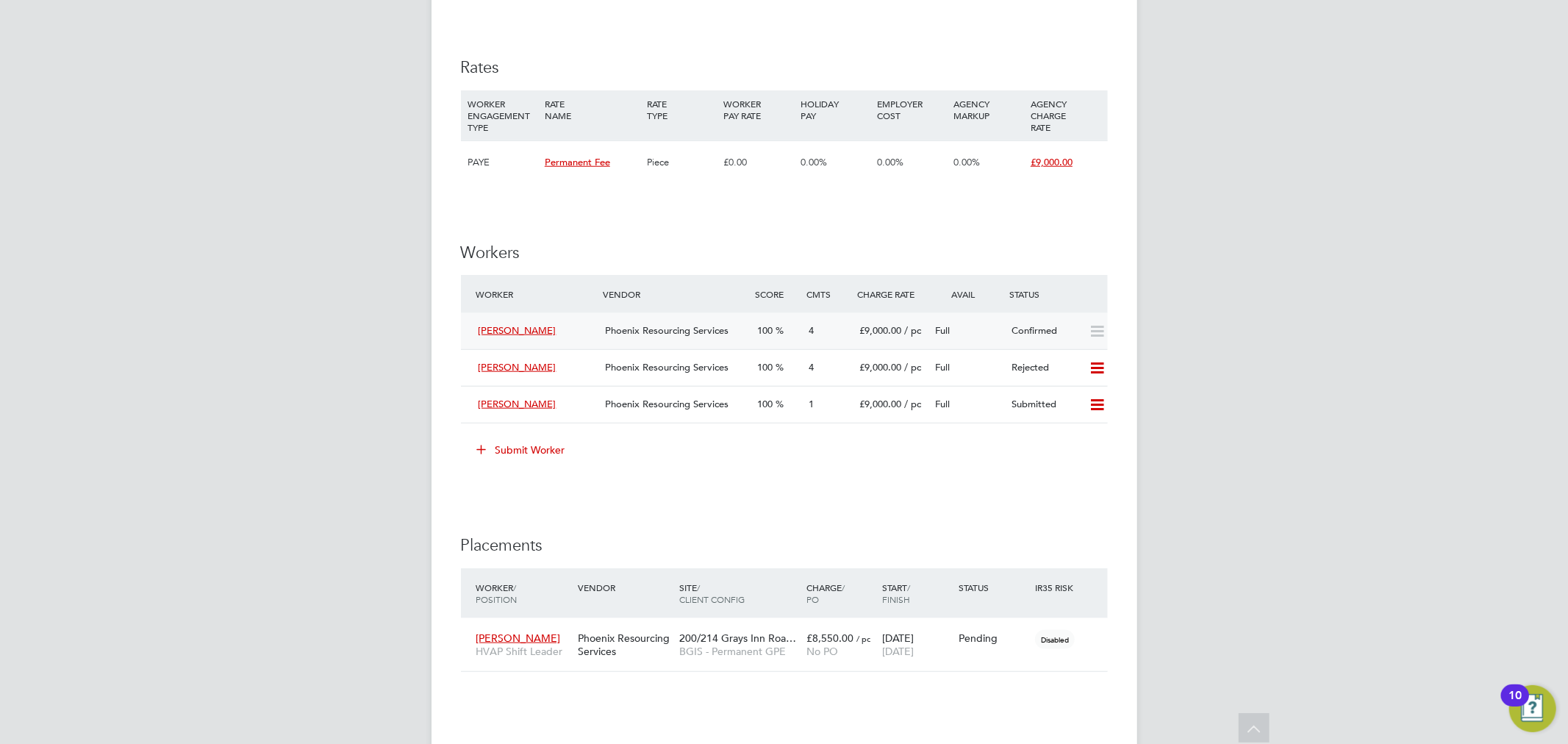
click at [1007, 335] on div "Confirmed" at bounding box center [1043, 331] width 76 height 24
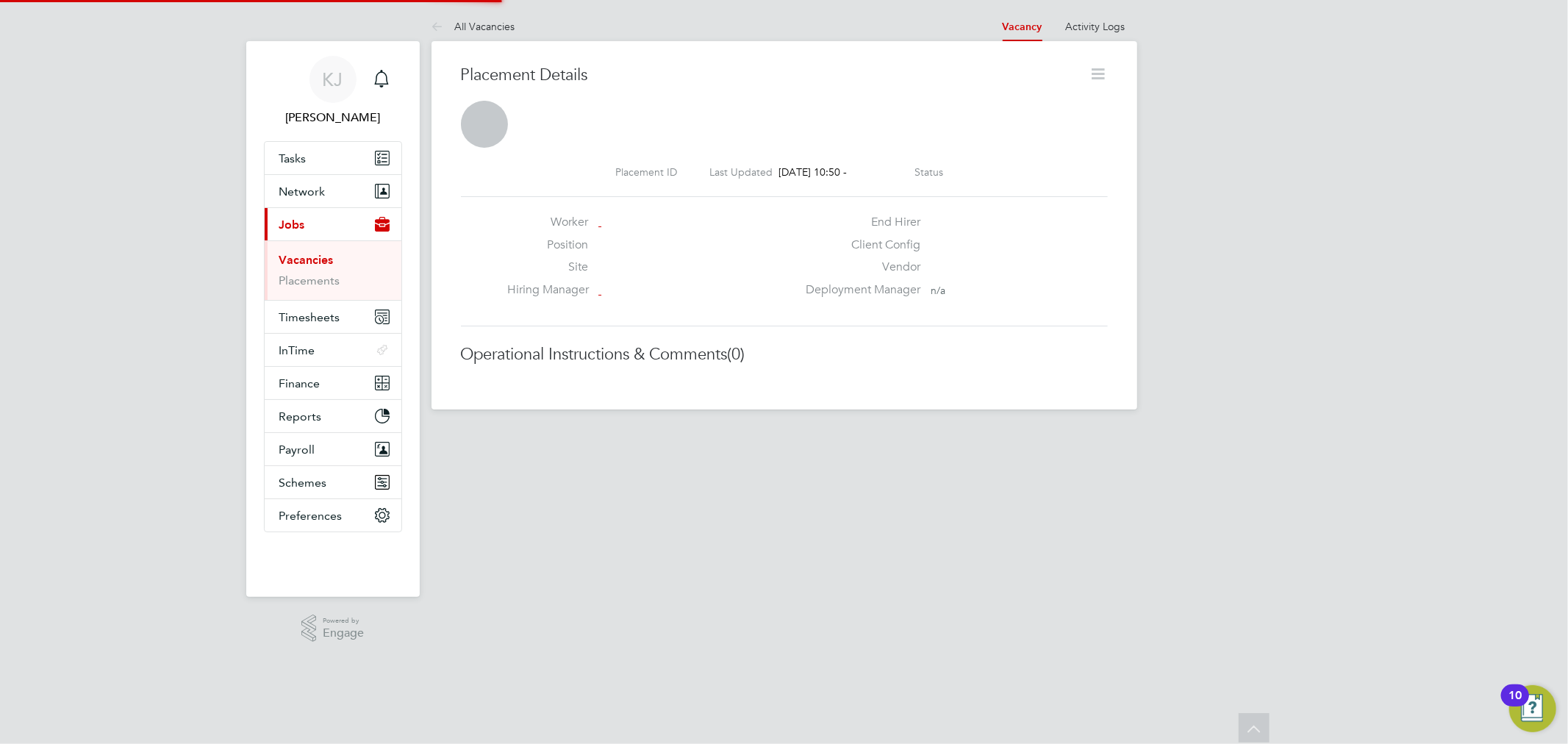
scroll to position [7, 8]
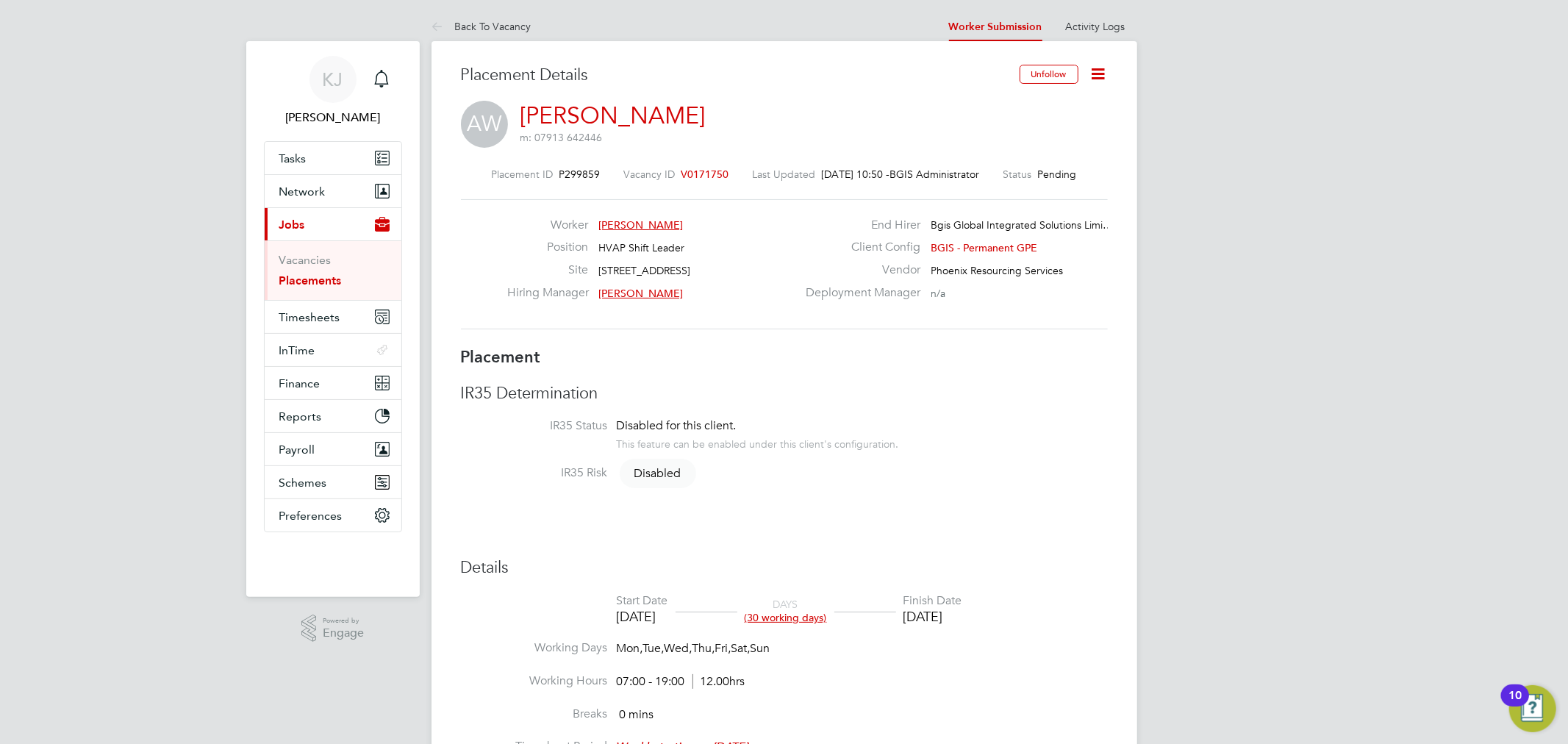
click at [1105, 71] on icon at bounding box center [1098, 74] width 18 height 18
click at [1101, 83] on icon at bounding box center [1098, 74] width 18 height 18
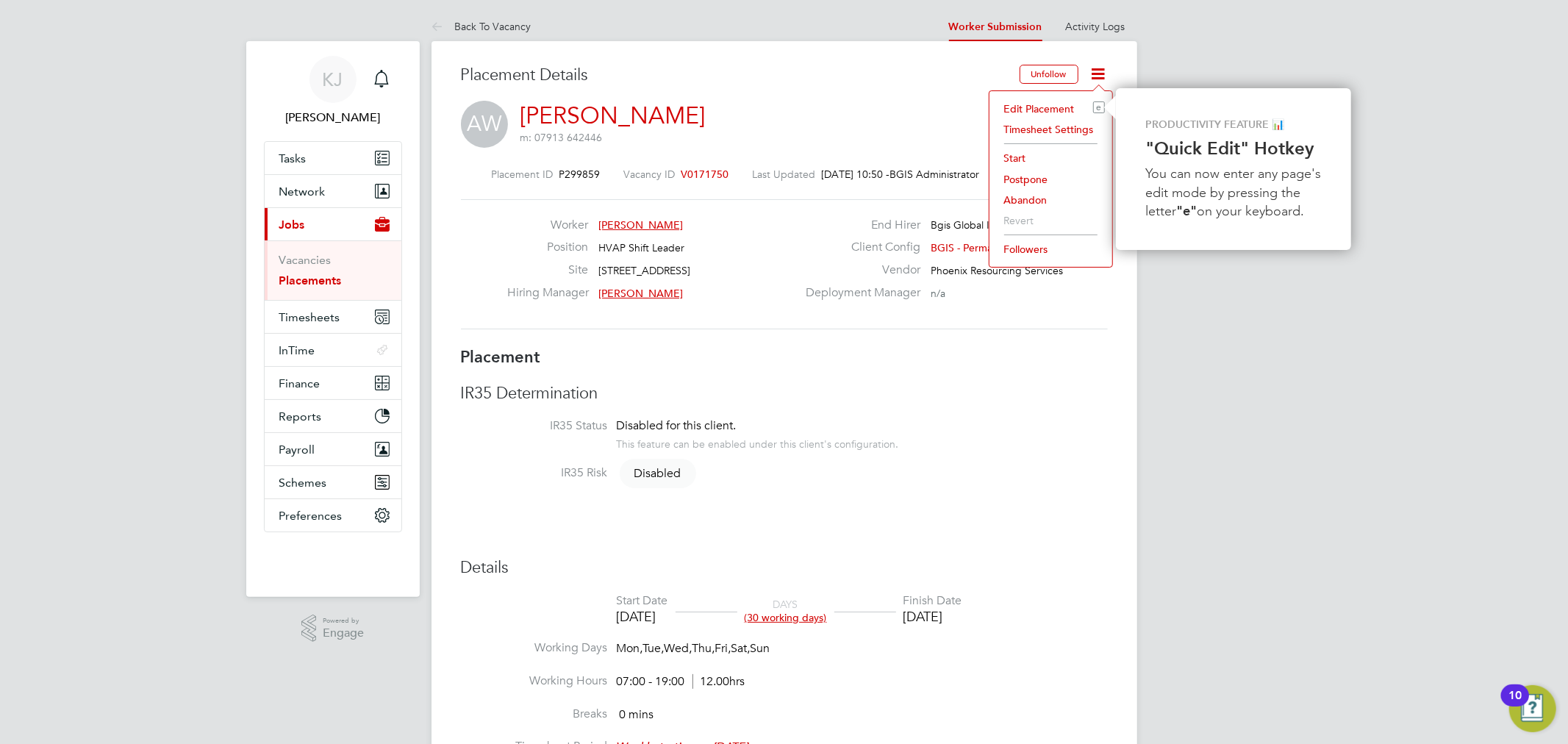
click at [1035, 157] on li "Start" at bounding box center [1050, 158] width 108 height 21
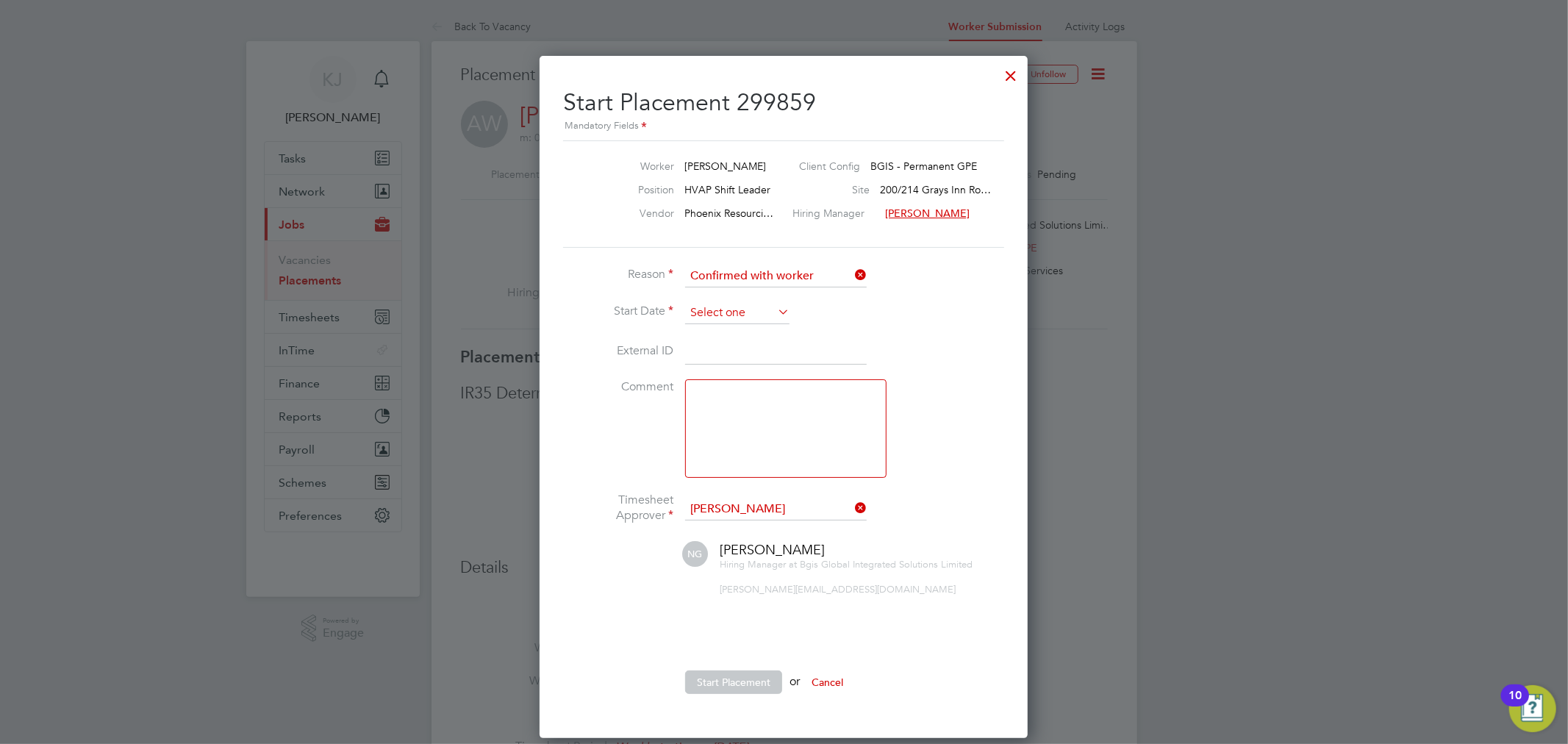
click at [760, 312] on input at bounding box center [737, 313] width 104 height 22
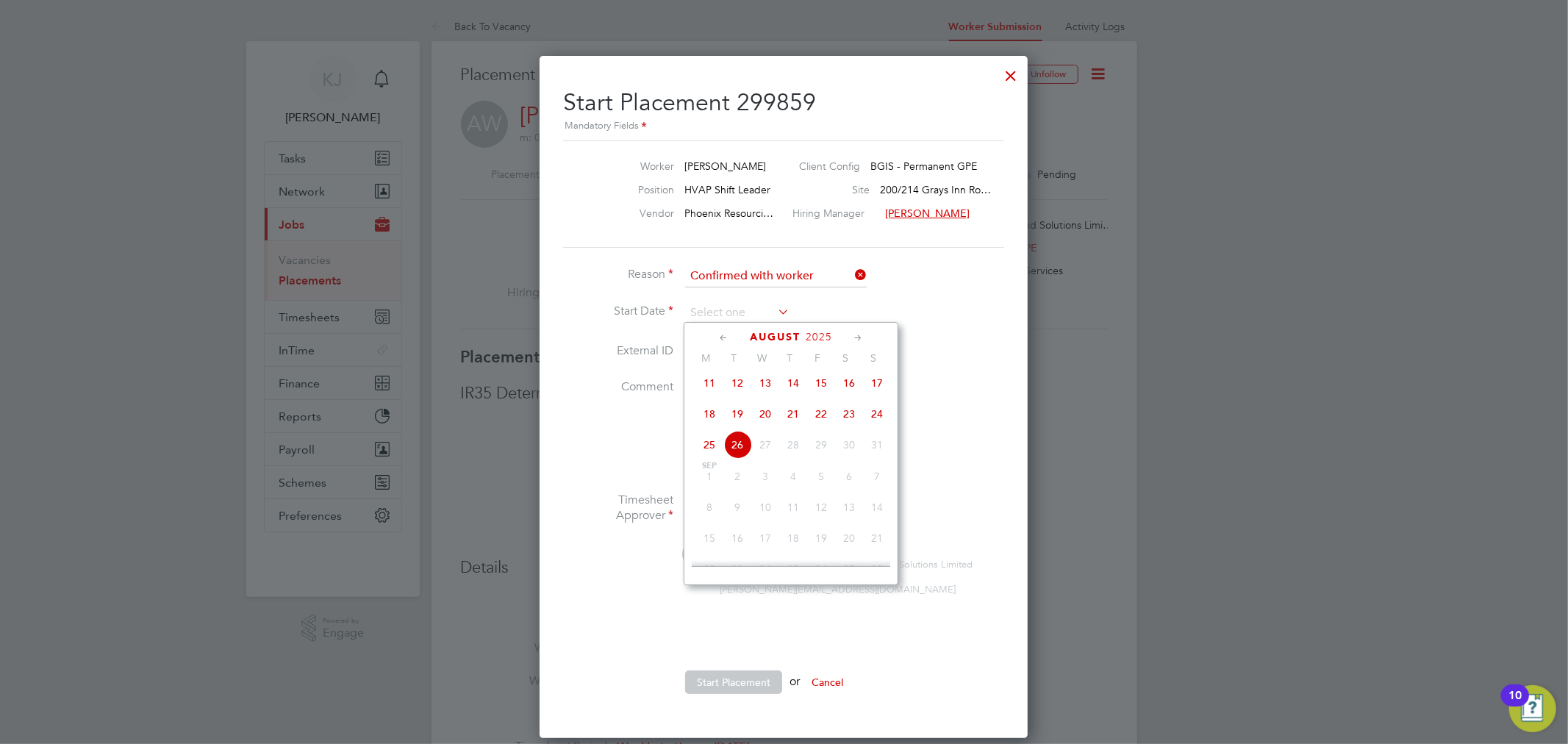
click at [1010, 82] on div at bounding box center [1010, 72] width 26 height 26
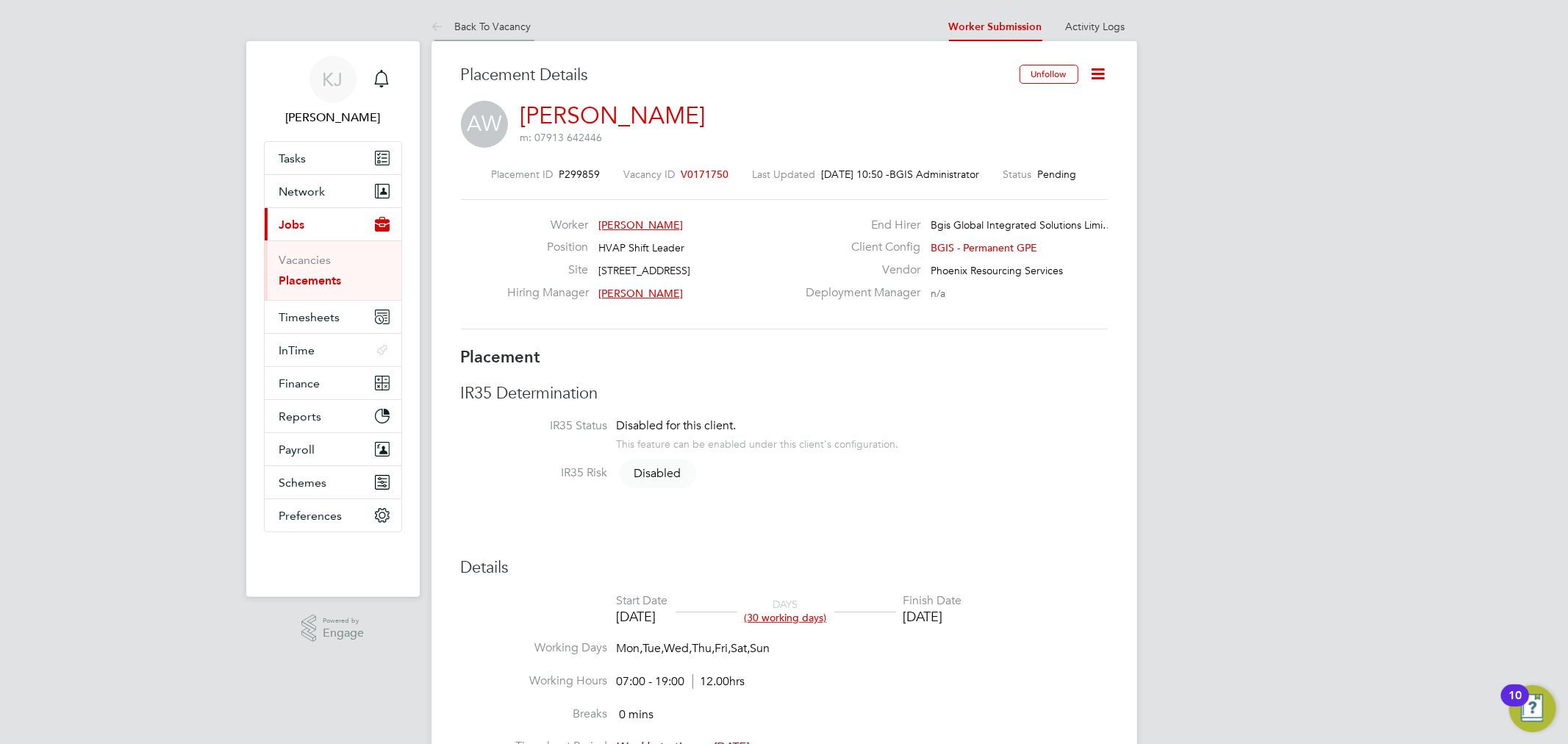
click at [522, 34] on li "Back To Vacancy" at bounding box center [482, 26] width 100 height 29
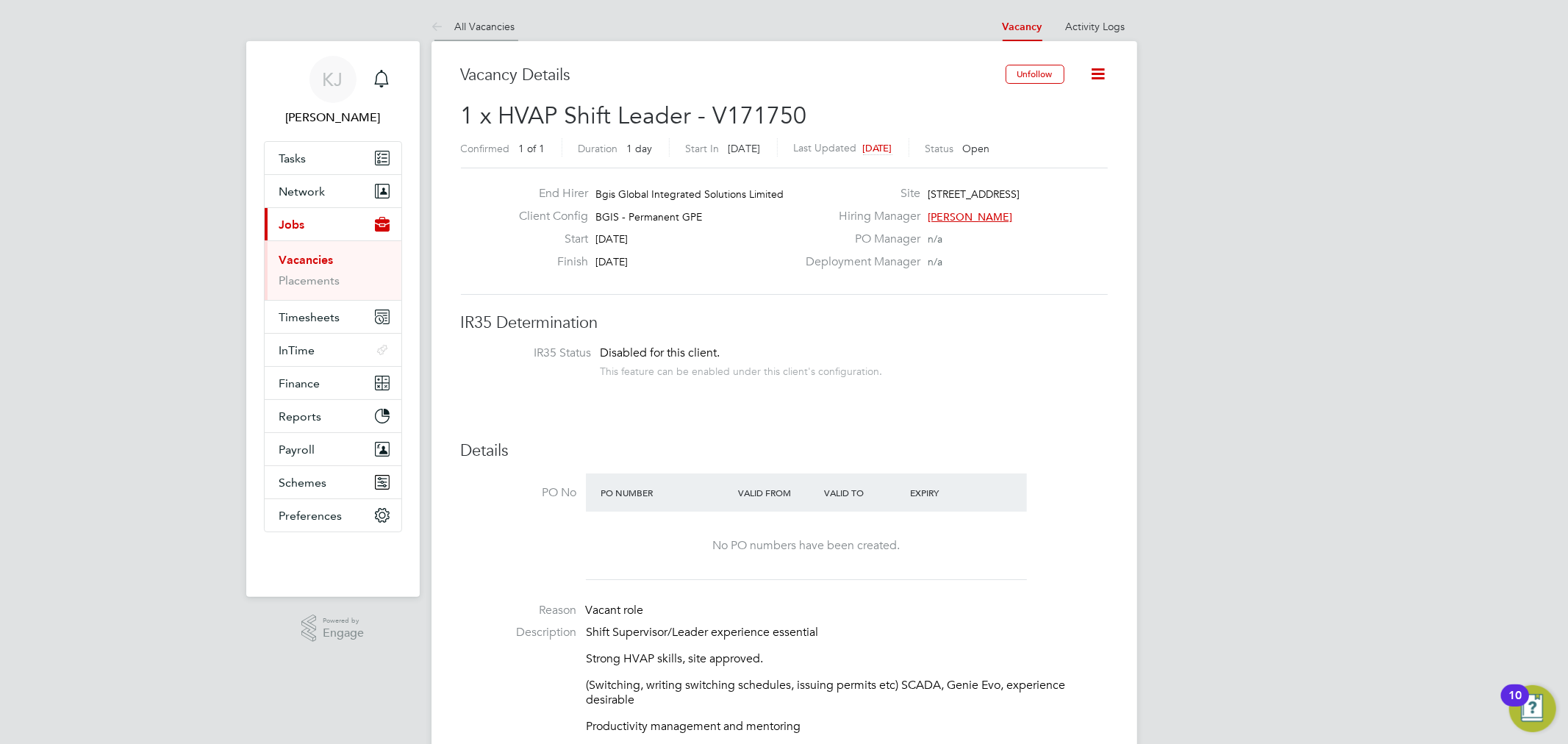
click at [482, 35] on li "All Vacancies" at bounding box center [474, 26] width 84 height 29
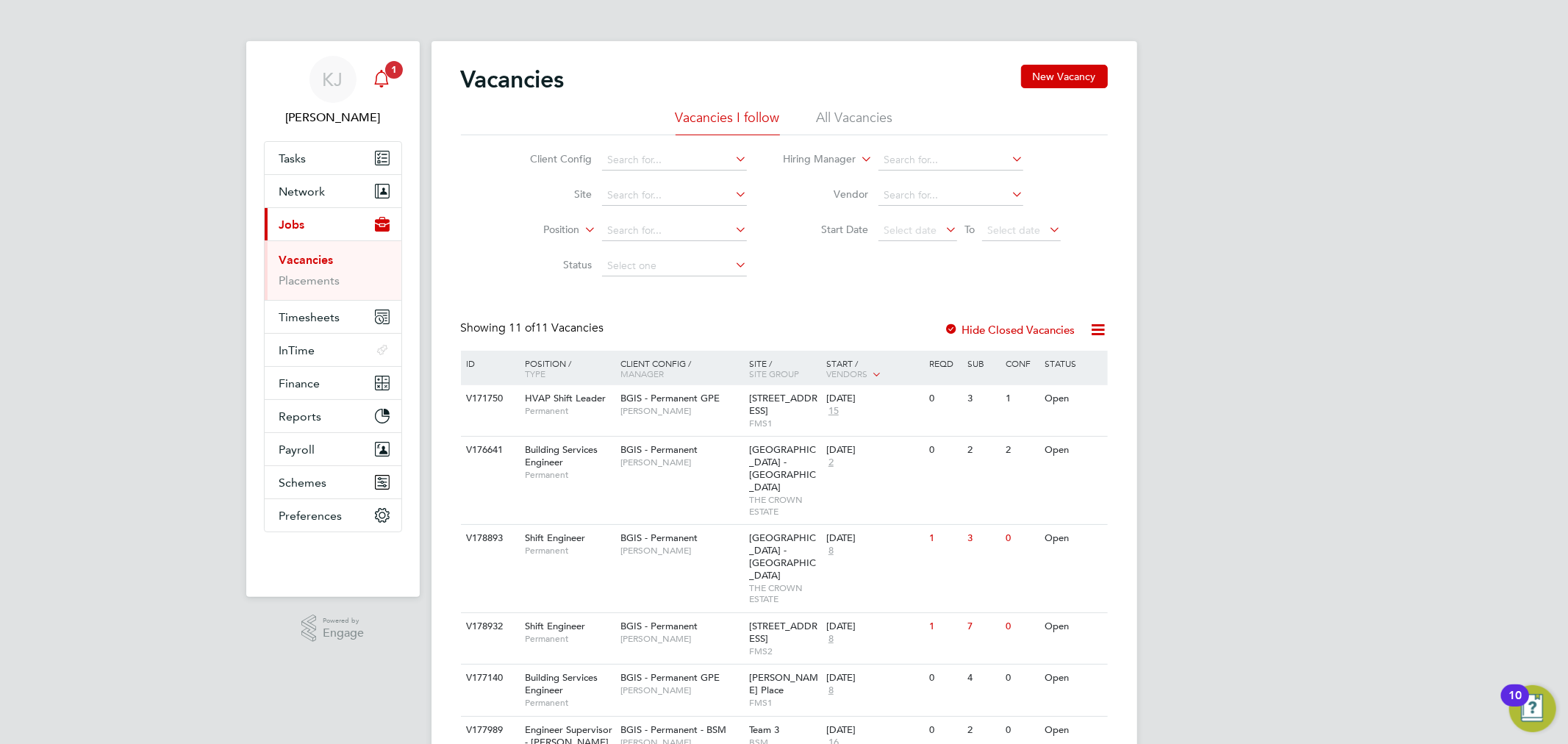
click at [385, 75] on icon "Main navigation" at bounding box center [382, 79] width 18 height 18
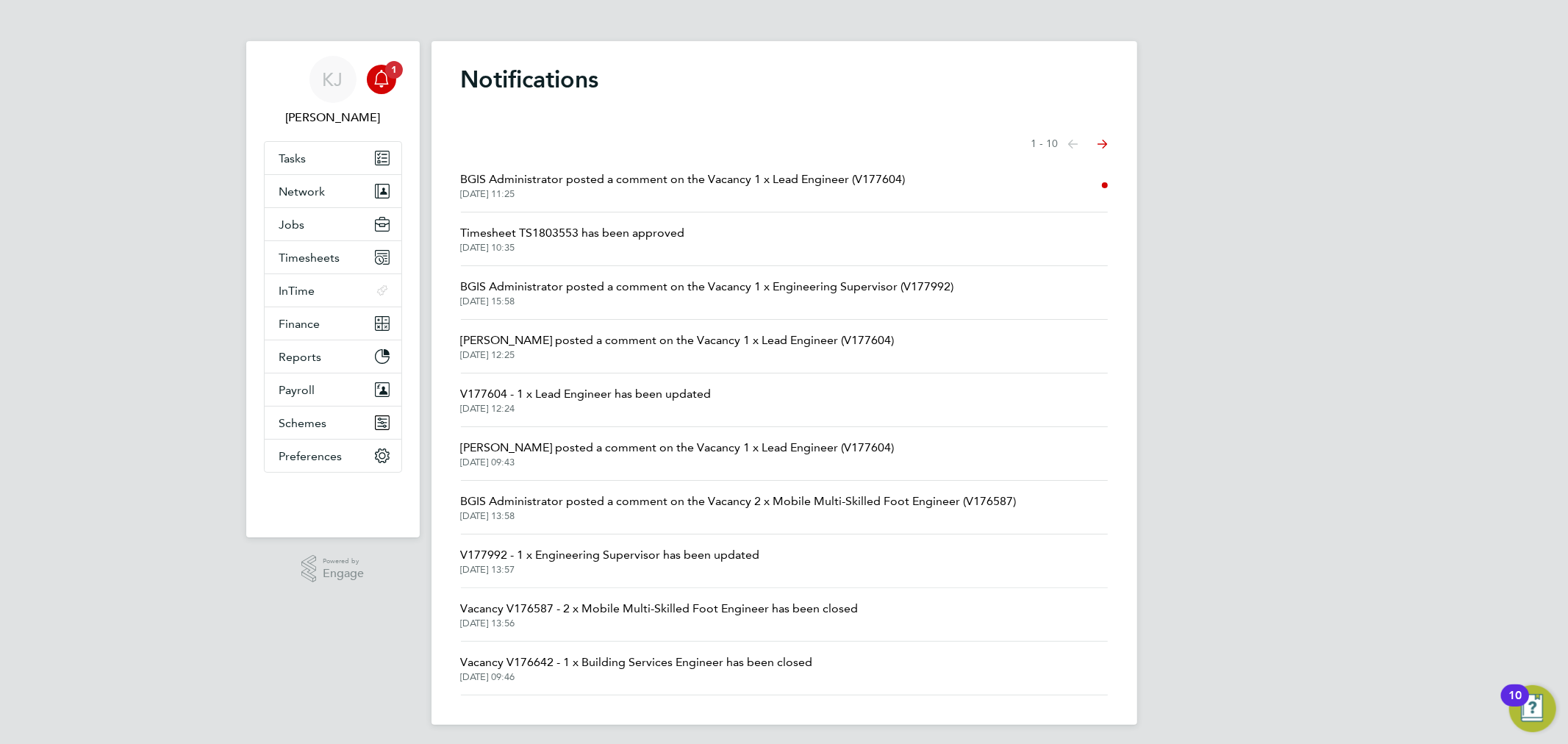
click at [569, 196] on span "26 Aug 2025, 11:25" at bounding box center [683, 194] width 445 height 12
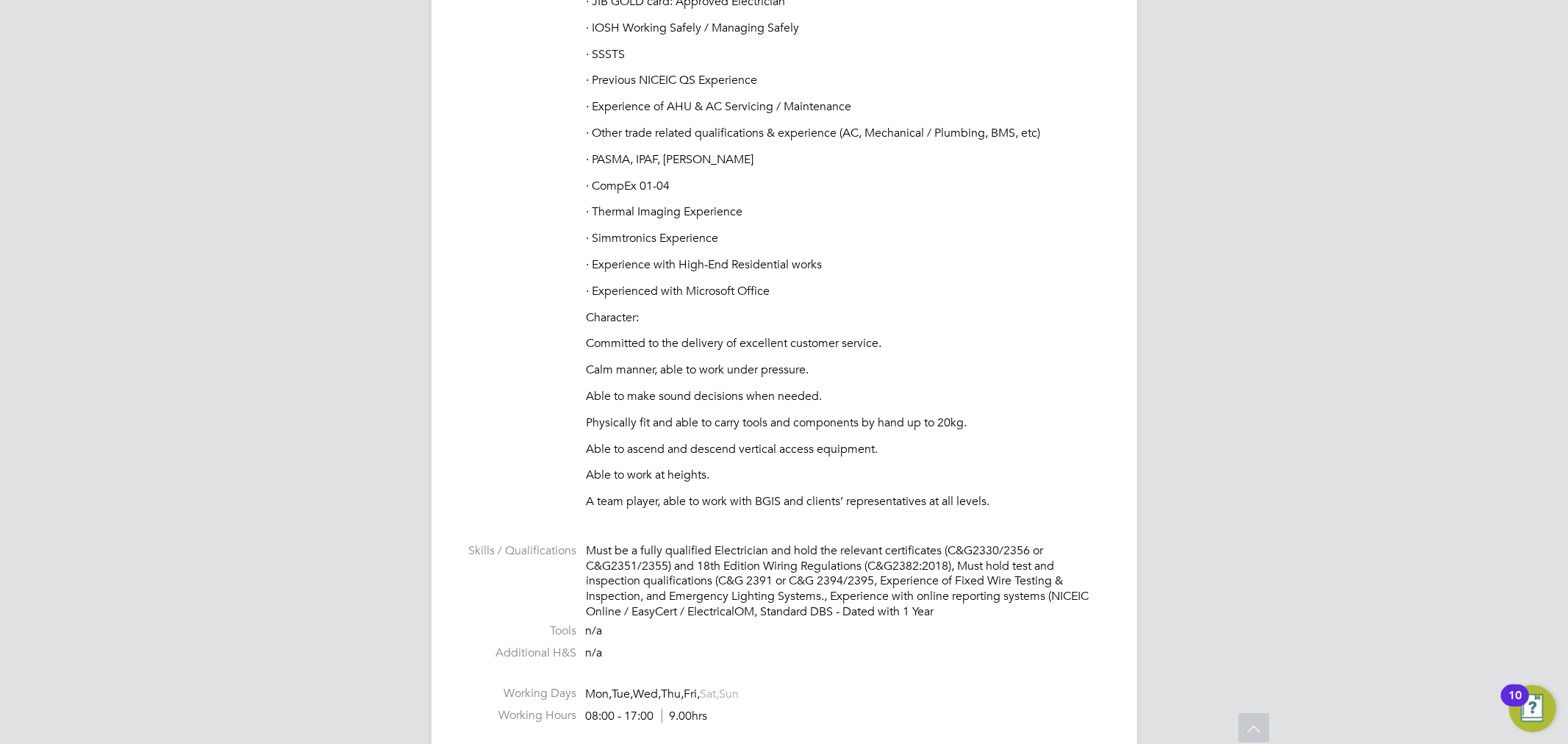
scroll to position [735, 0]
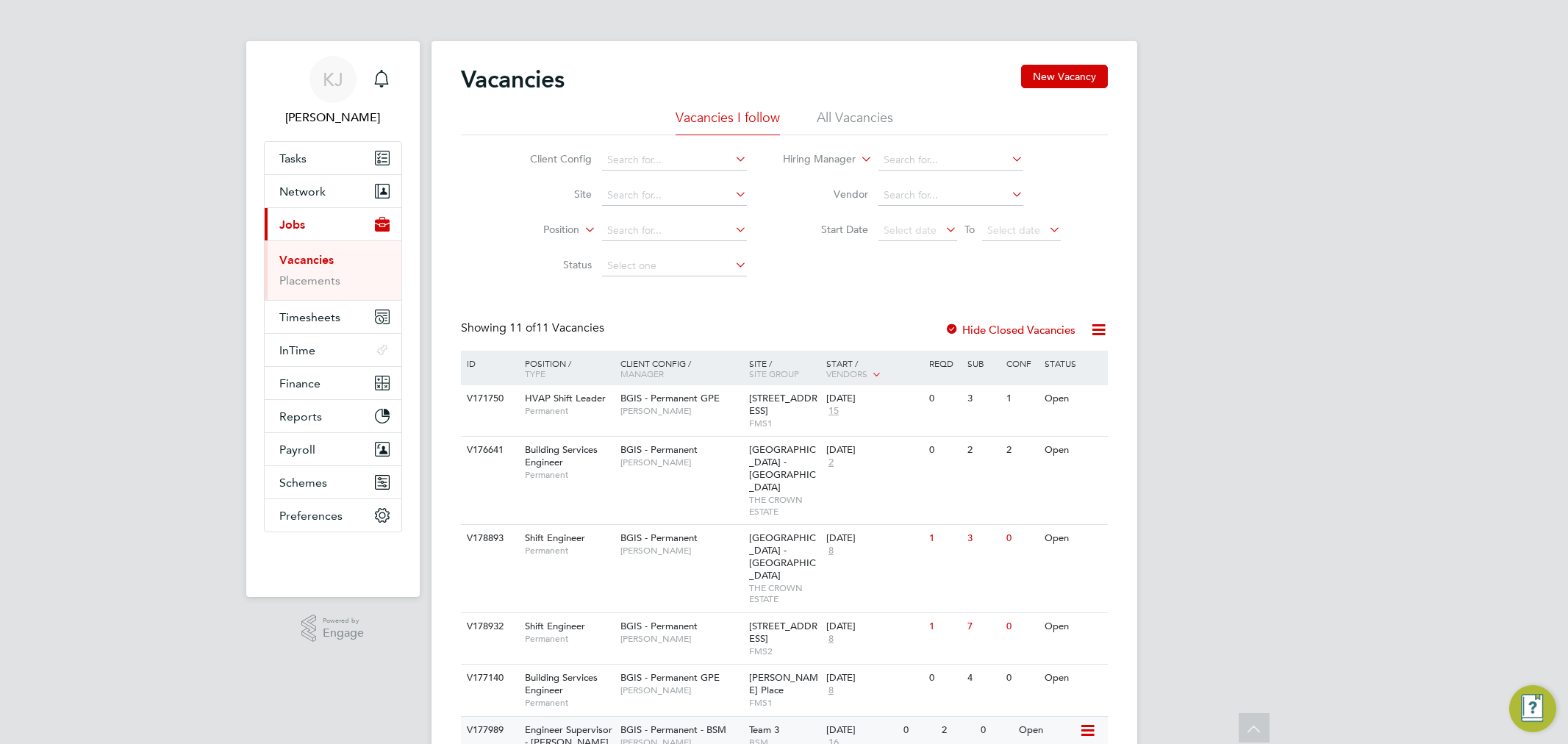
scroll to position [276, 0]
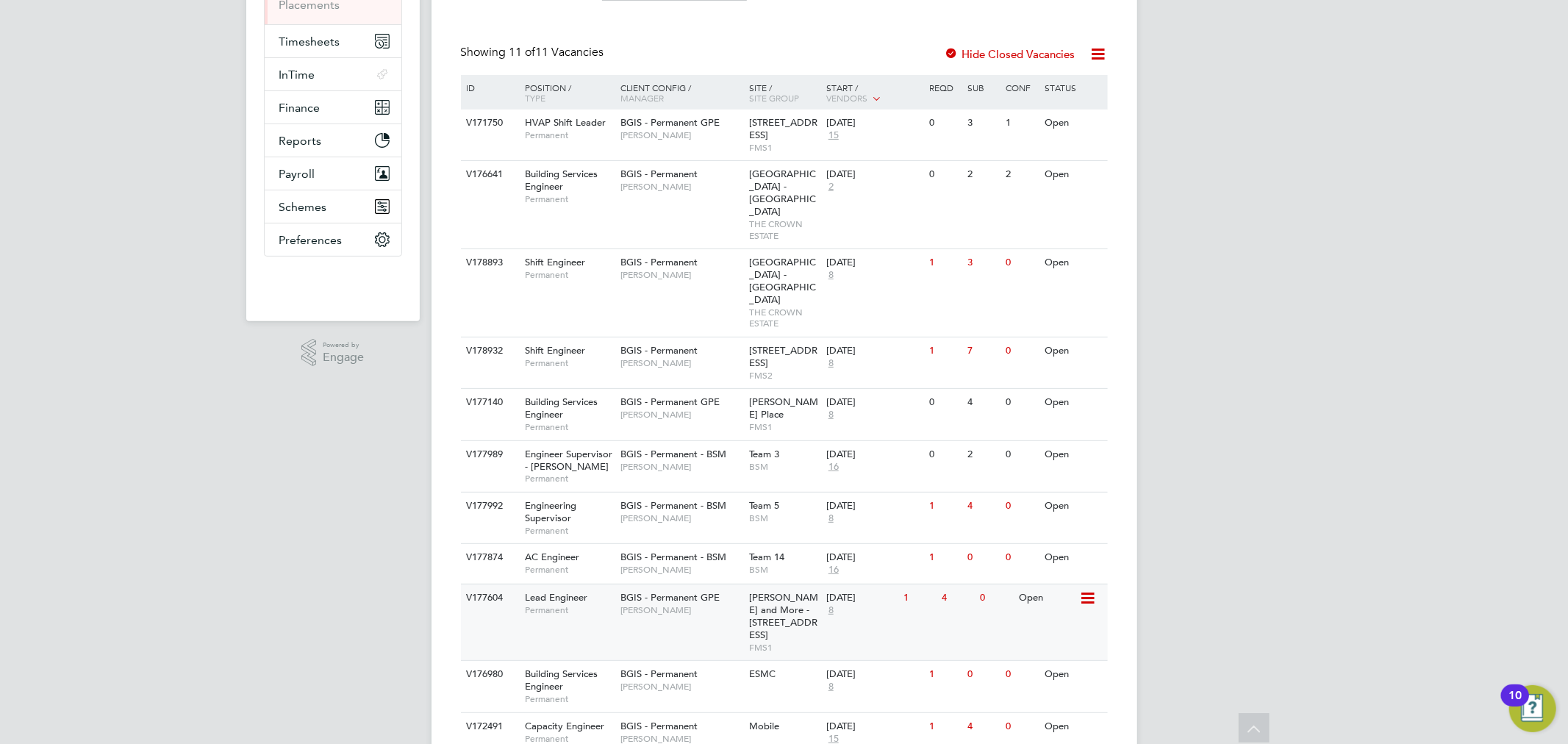
click at [560, 591] on span "Lead Engineer" at bounding box center [556, 597] width 63 height 13
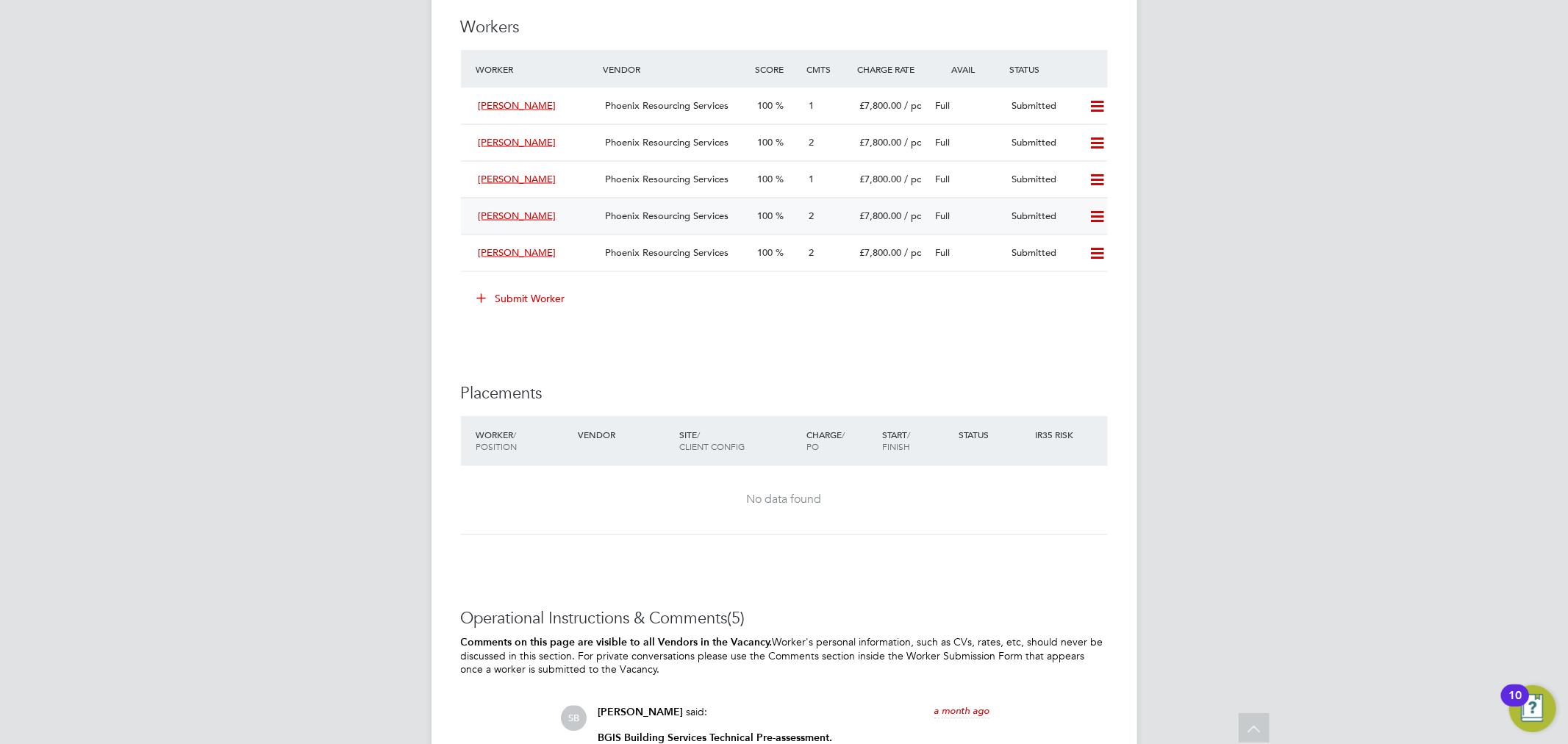
click at [887, 224] on div "£7,800.00 / pc" at bounding box center [891, 216] width 76 height 24
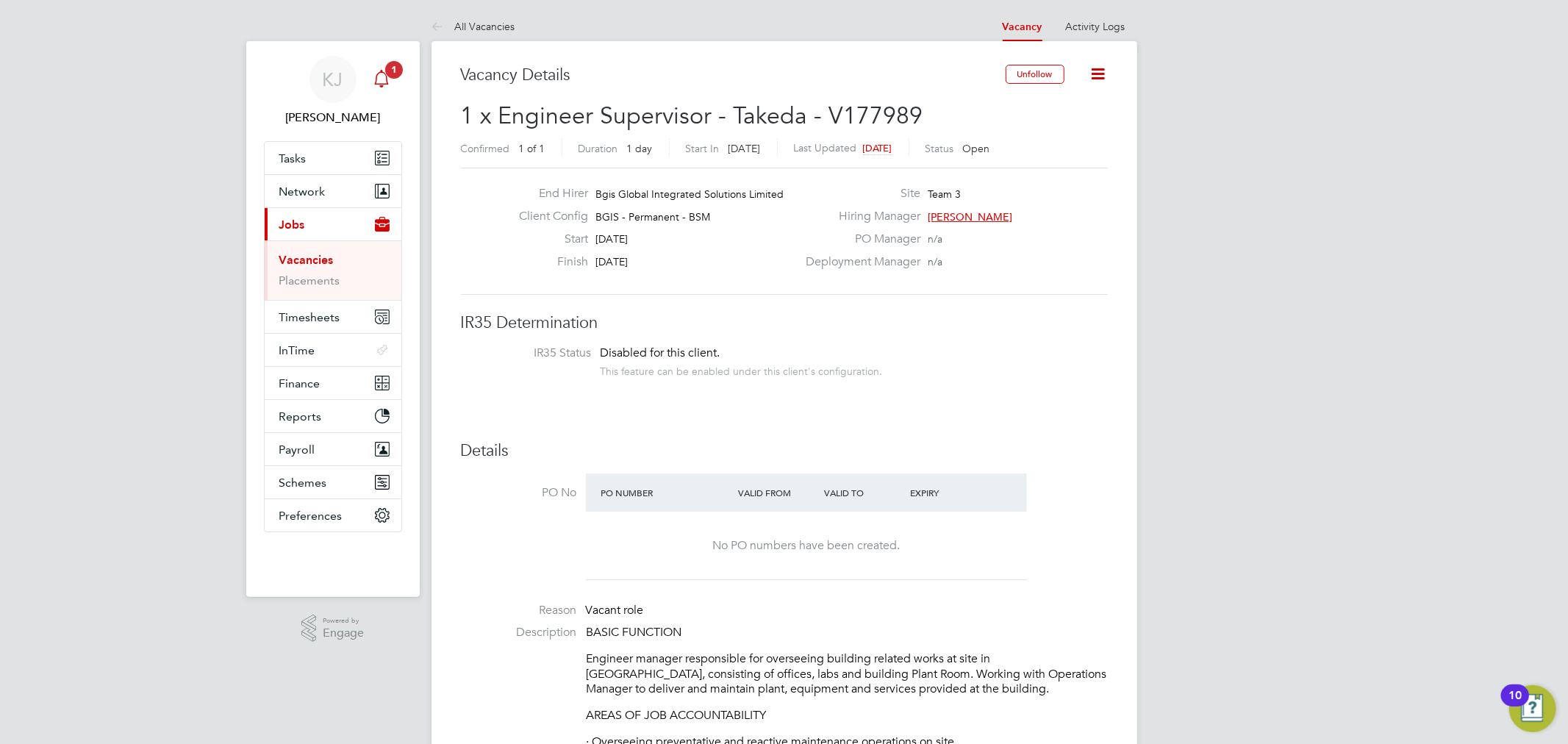
click at [394, 79] on div "Main navigation" at bounding box center [381, 79] width 29 height 29
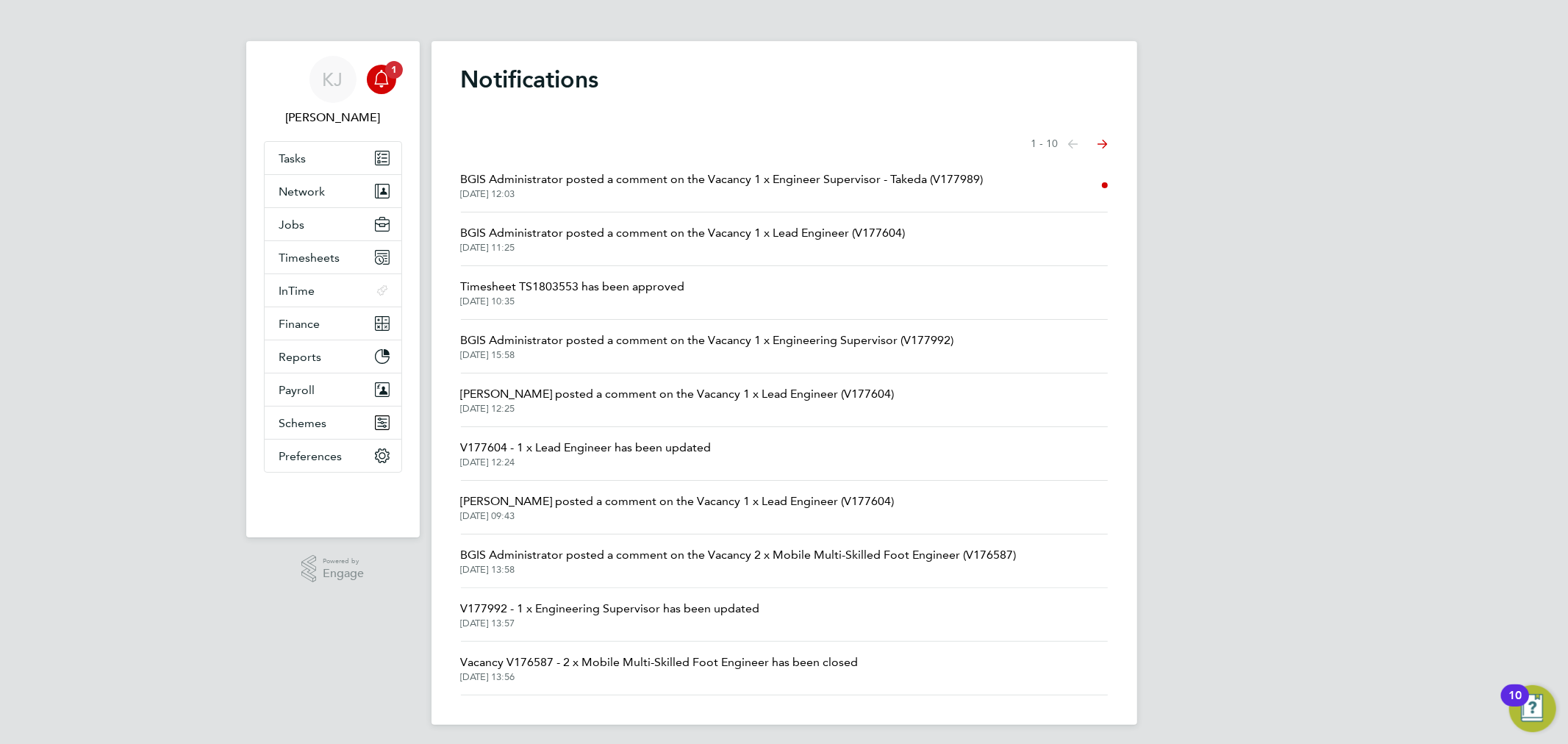
click at [591, 177] on span "BGIS Administrator posted a comment on the Vacancy 1 x Engineer Supervisor - Ta…" at bounding box center [722, 180] width 523 height 18
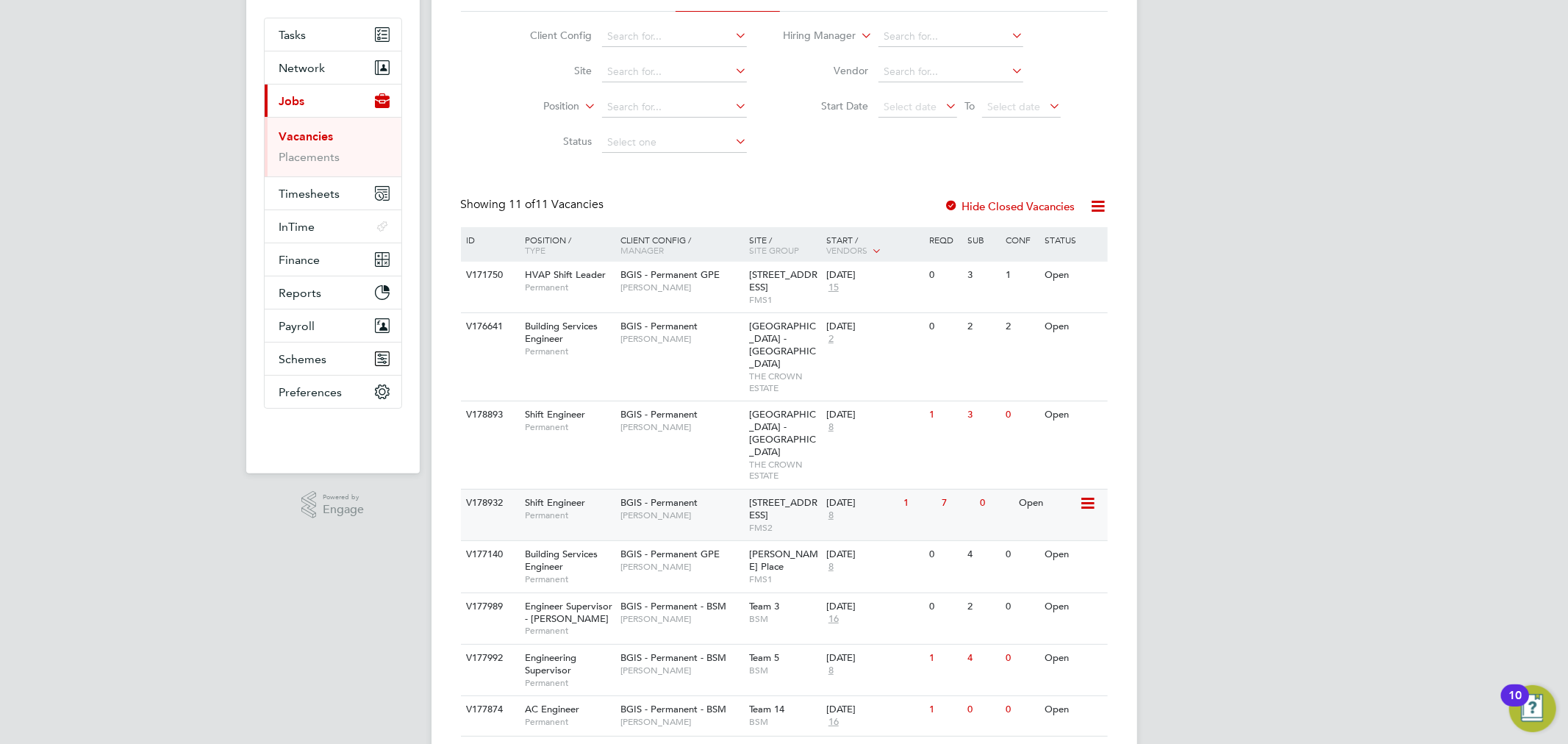
scroll to position [276, 0]
